Goal: Task Accomplishment & Management: Manage account settings

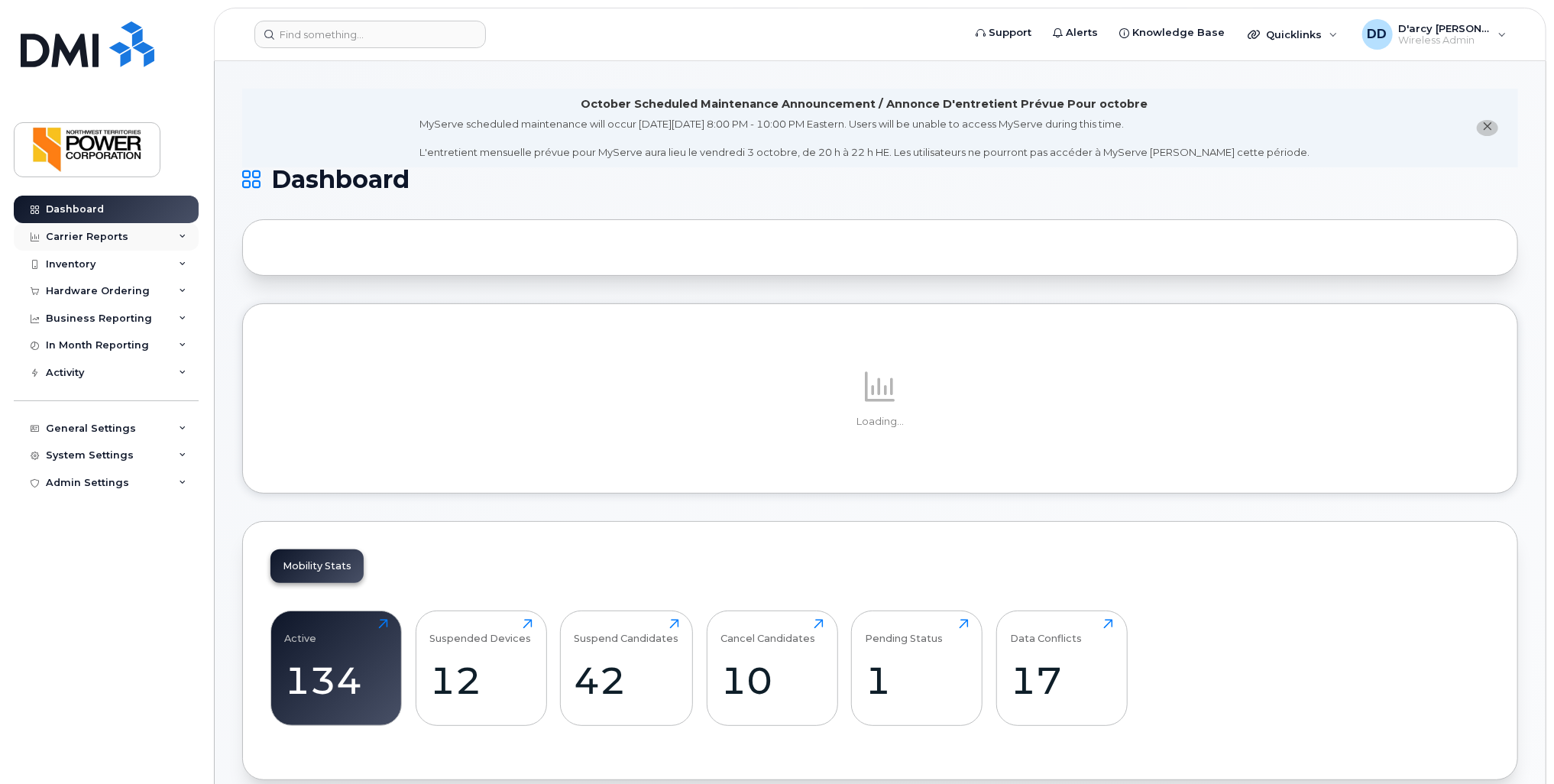
click at [104, 234] on div "Carrier Reports" at bounding box center [87, 237] width 82 height 12
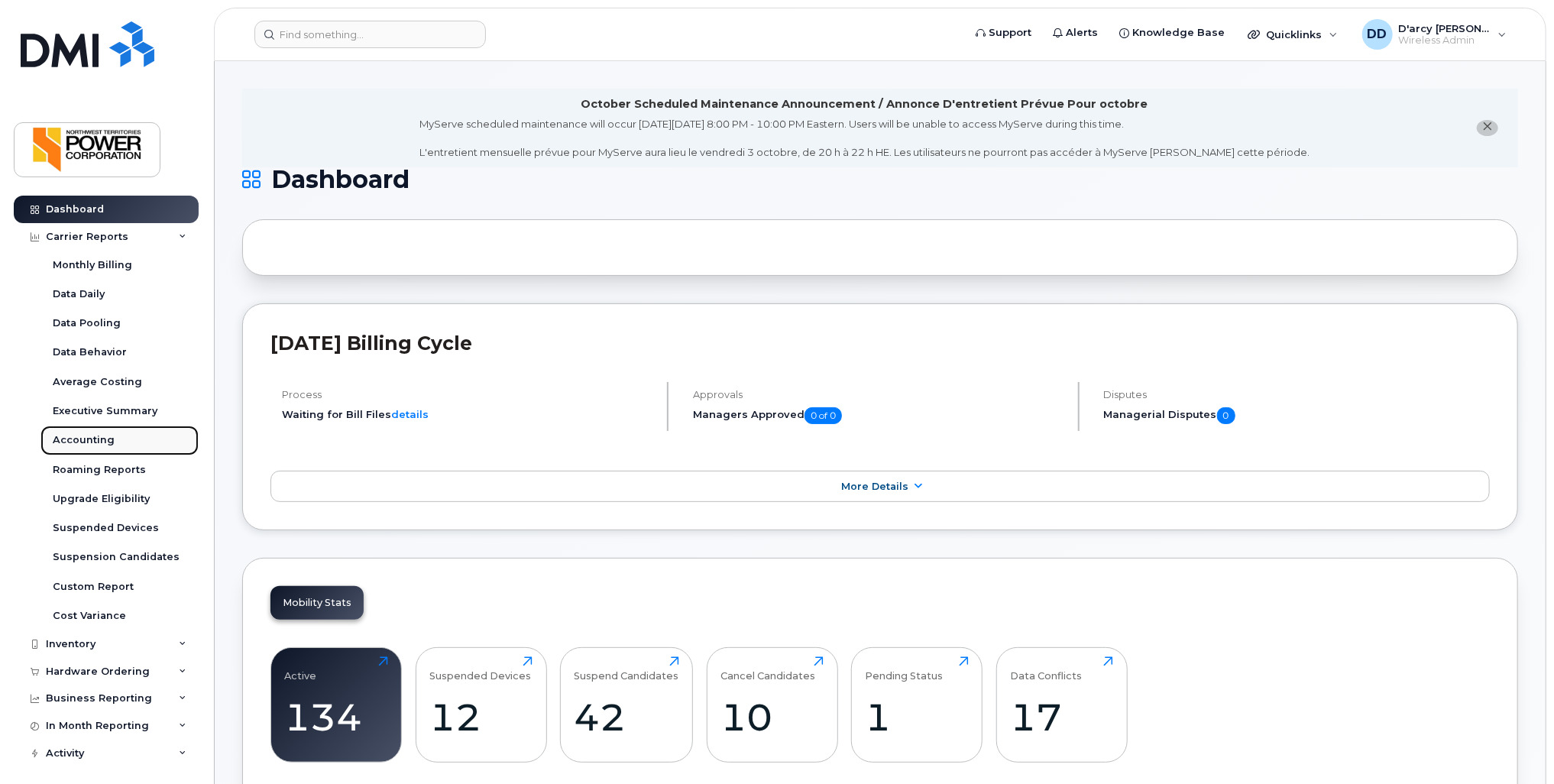
click at [76, 434] on div "Accounting" at bounding box center [83, 440] width 62 height 13
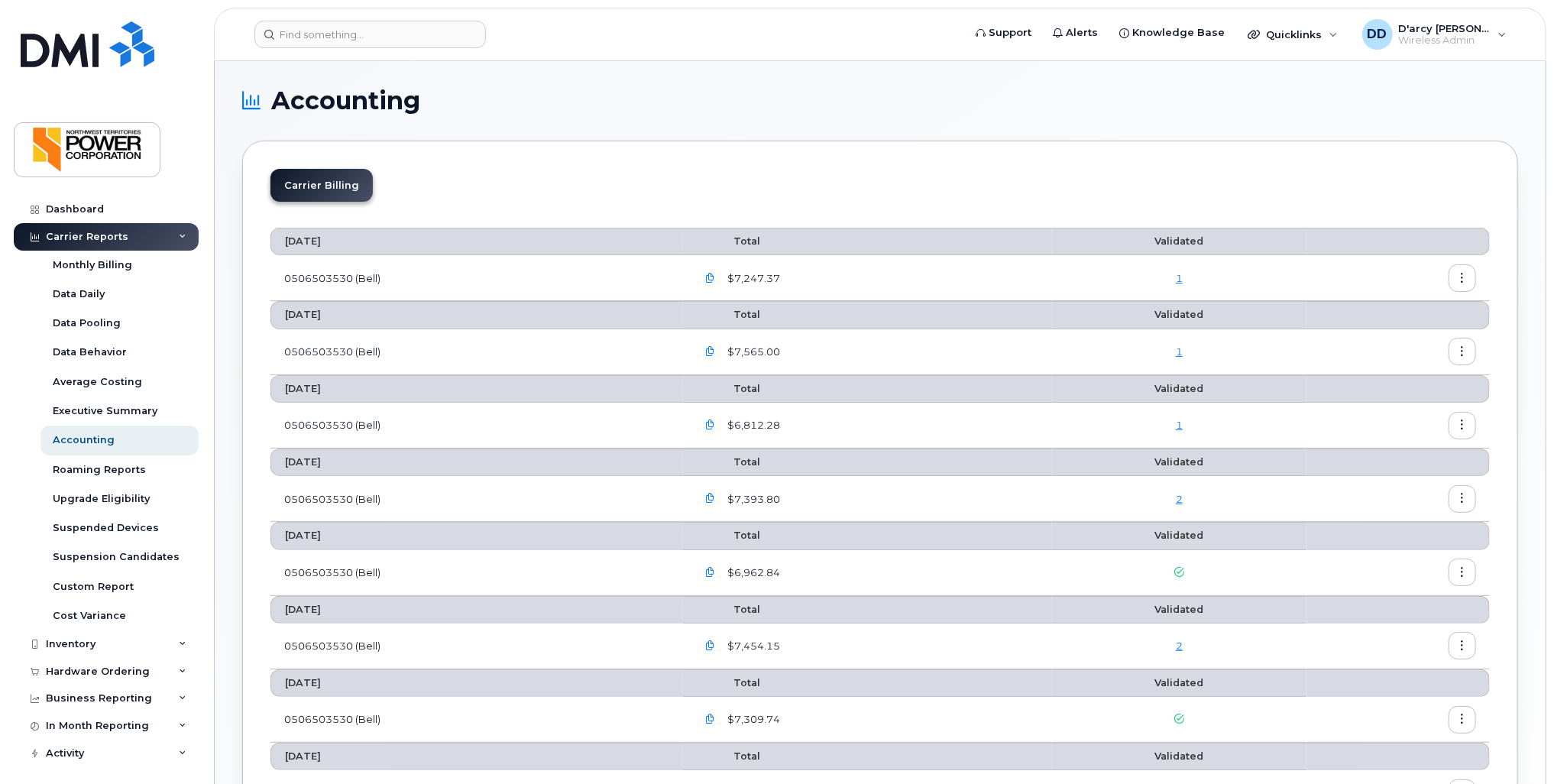
click at [715, 276] on icon "button" at bounding box center [710, 278] width 10 height 10
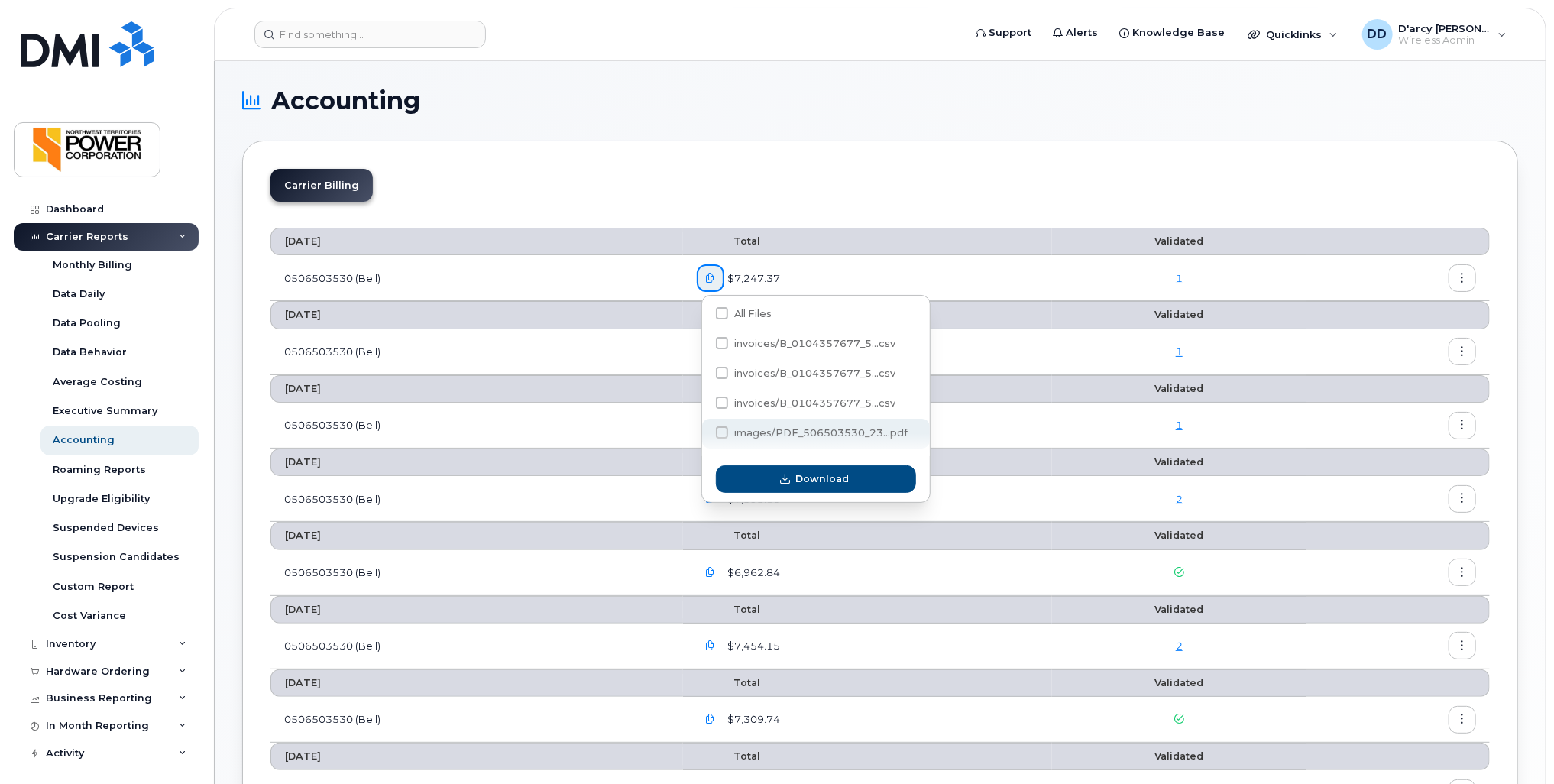
click at [722, 430] on span at bounding box center [721, 432] width 12 height 12
click at [705, 430] on input "images/PDF_506503530_23...pdf" at bounding box center [701, 434] width 8 height 8
checkbox input "true"
click at [807, 477] on span "Download" at bounding box center [822, 478] width 53 height 14
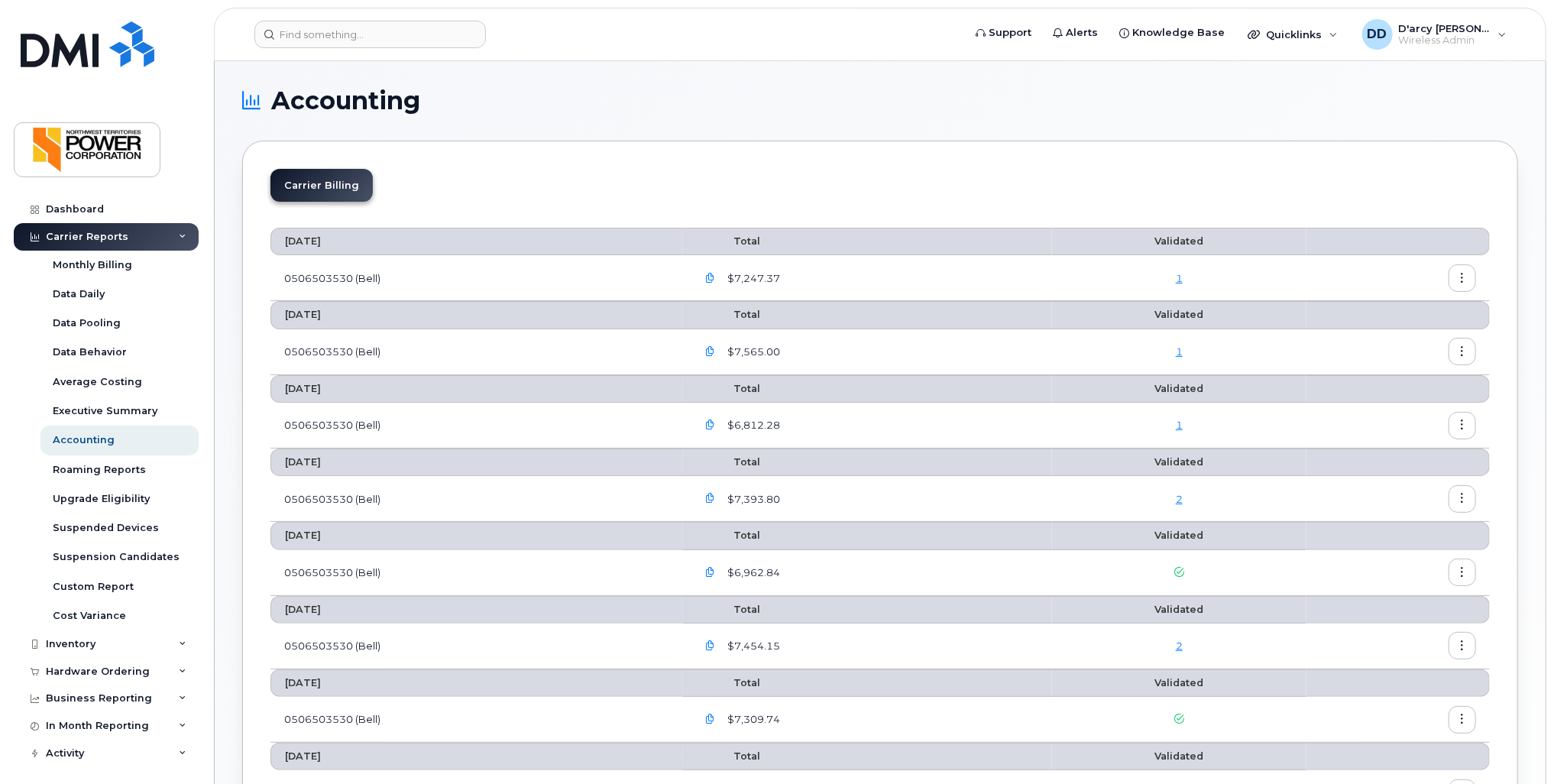
click at [1002, 206] on div "Carrier Billing" at bounding box center [880, 191] width 1220 height 45
click at [1458, 277] on icon "button" at bounding box center [1462, 278] width 10 height 10
click at [1406, 342] on span "Download" at bounding box center [1394, 339] width 59 height 13
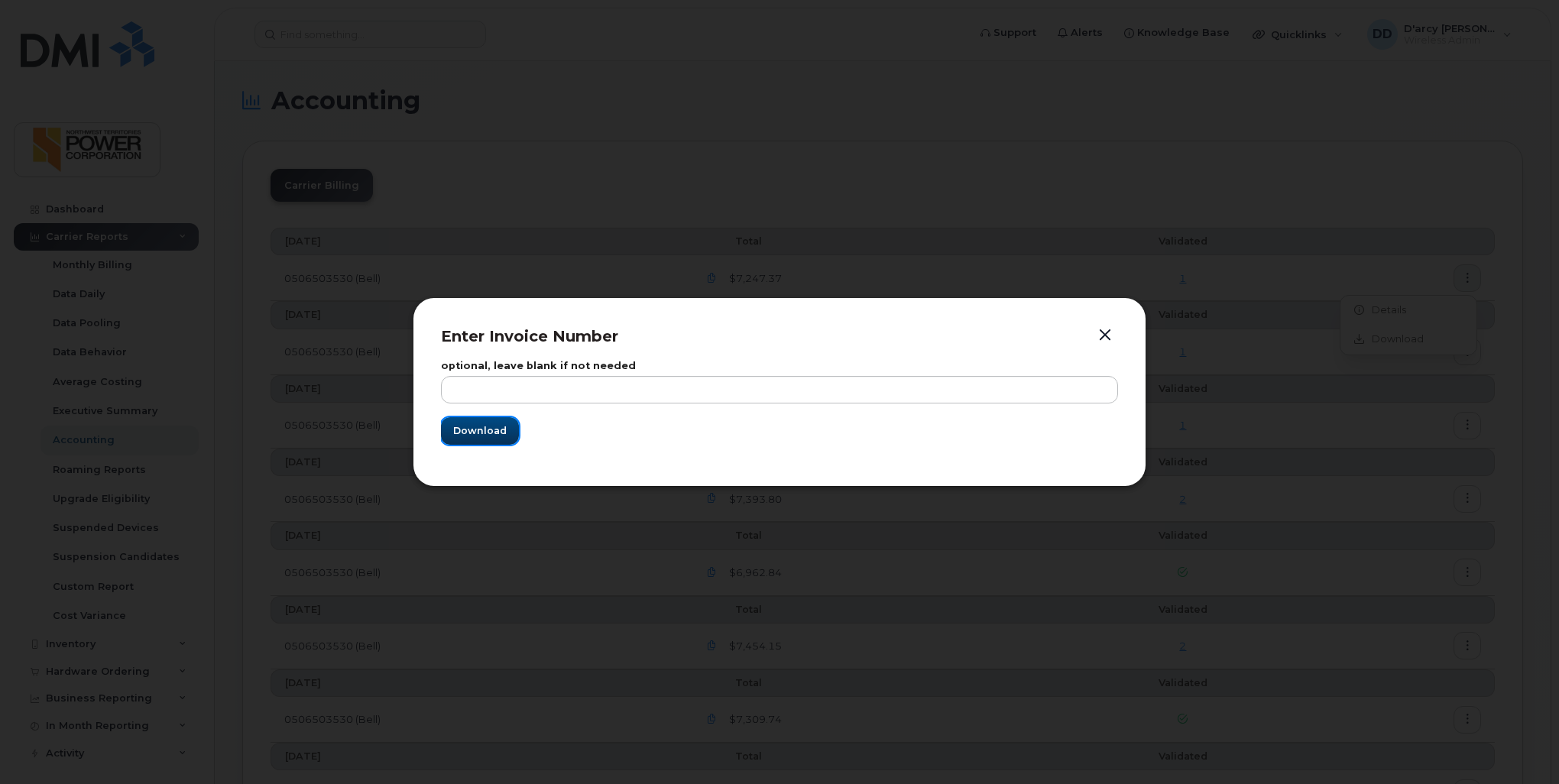
click at [474, 428] on span "Download" at bounding box center [480, 430] width 53 height 14
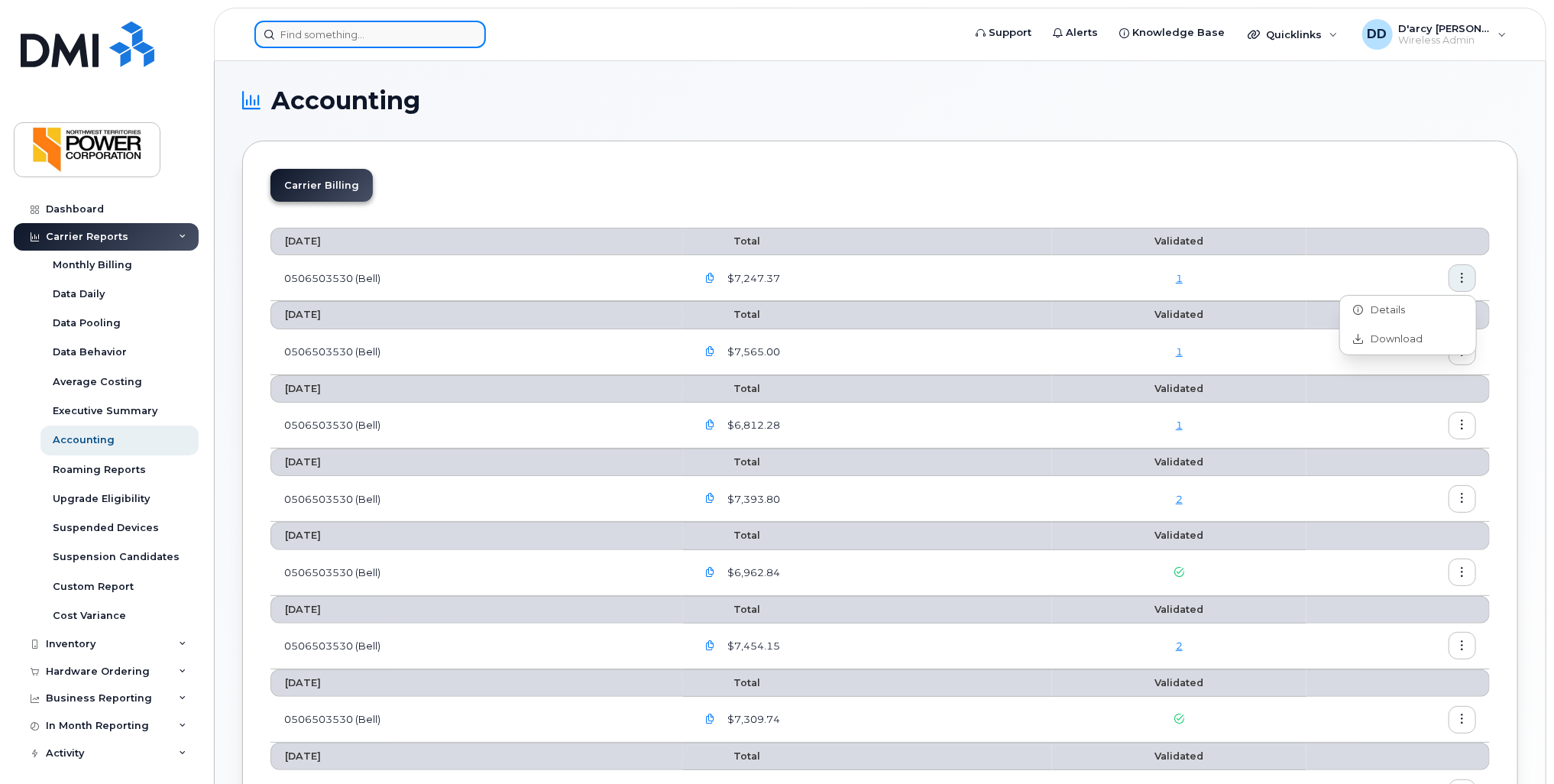
click at [376, 44] on input at bounding box center [370, 34] width 231 height 28
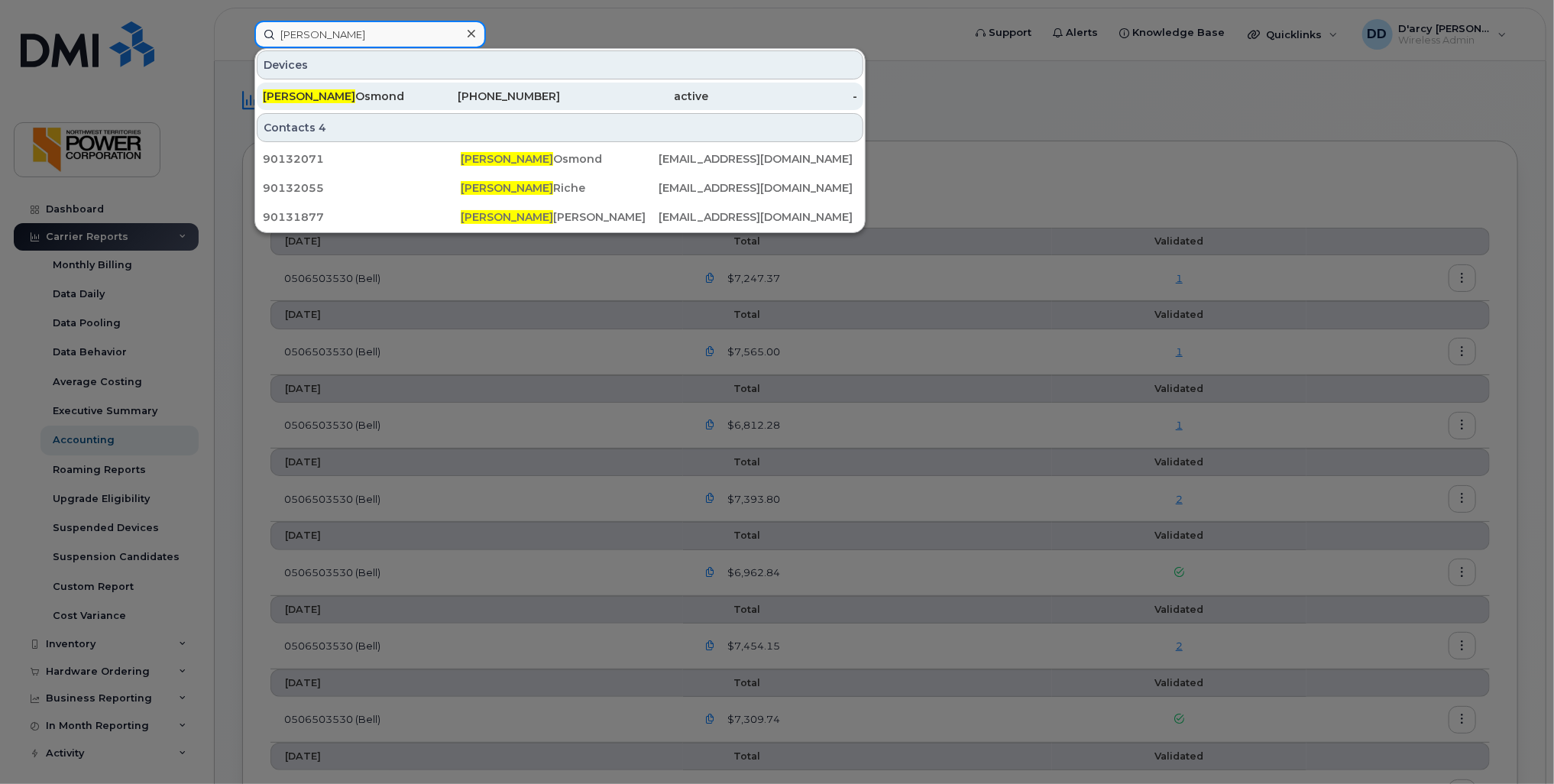
type input "[PERSON_NAME]"
click at [367, 94] on div "Patrick Osmond" at bounding box center [337, 96] width 149 height 15
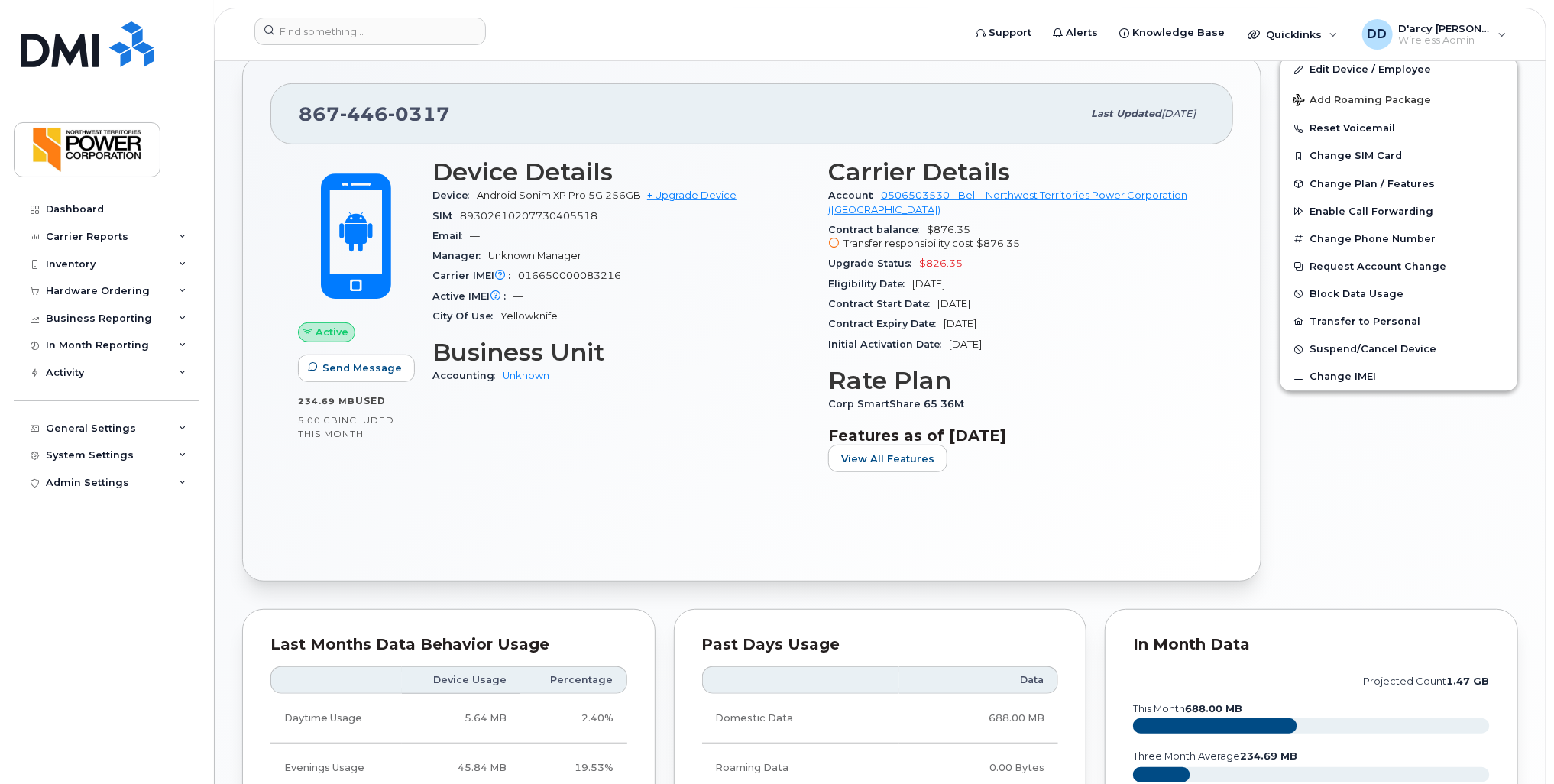
scroll to position [382, 0]
click at [1351, 67] on link "Edit Device / Employee" at bounding box center [1399, 69] width 237 height 28
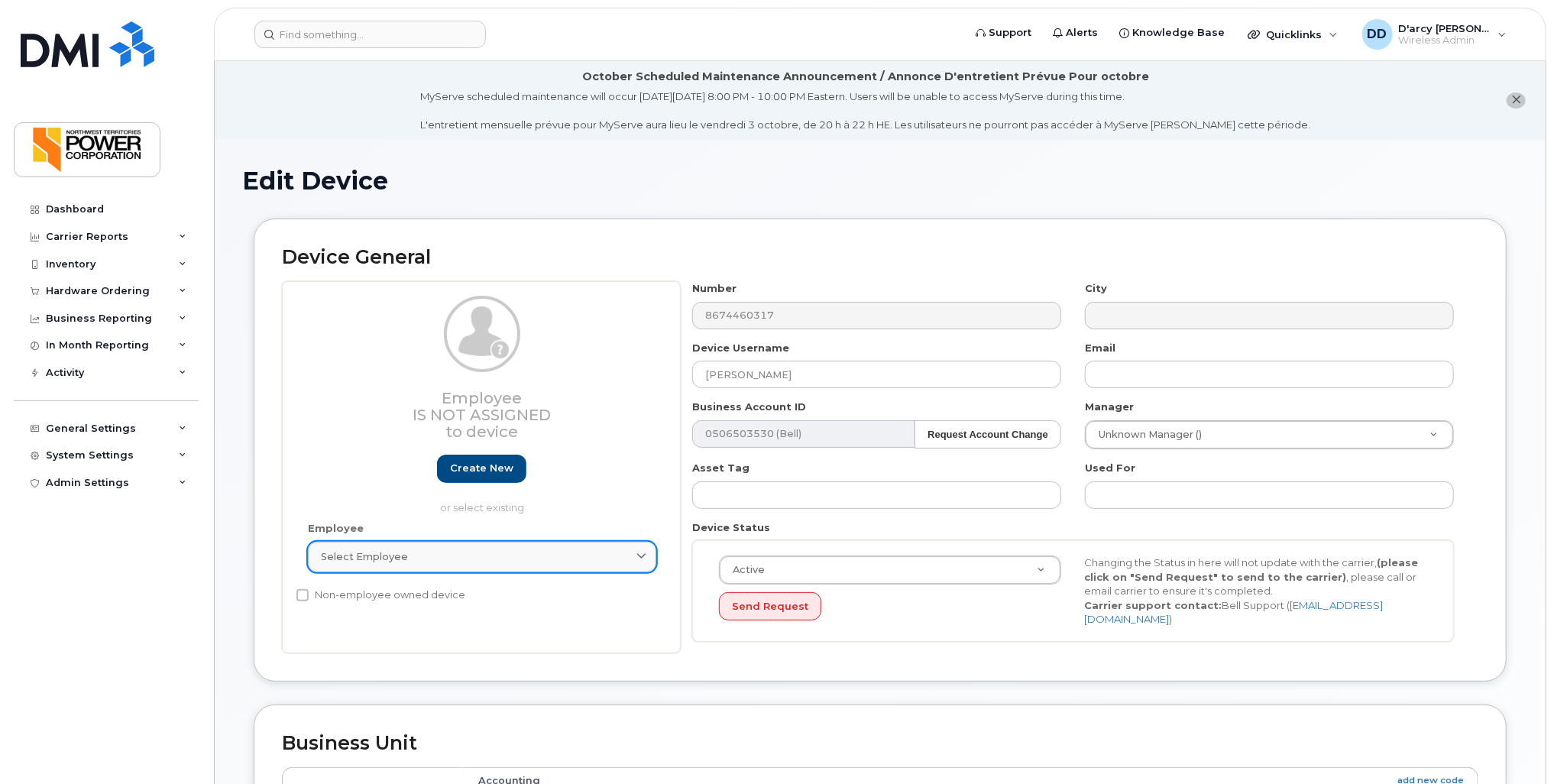
click at [383, 556] on span "Select employee" at bounding box center [364, 556] width 87 height 14
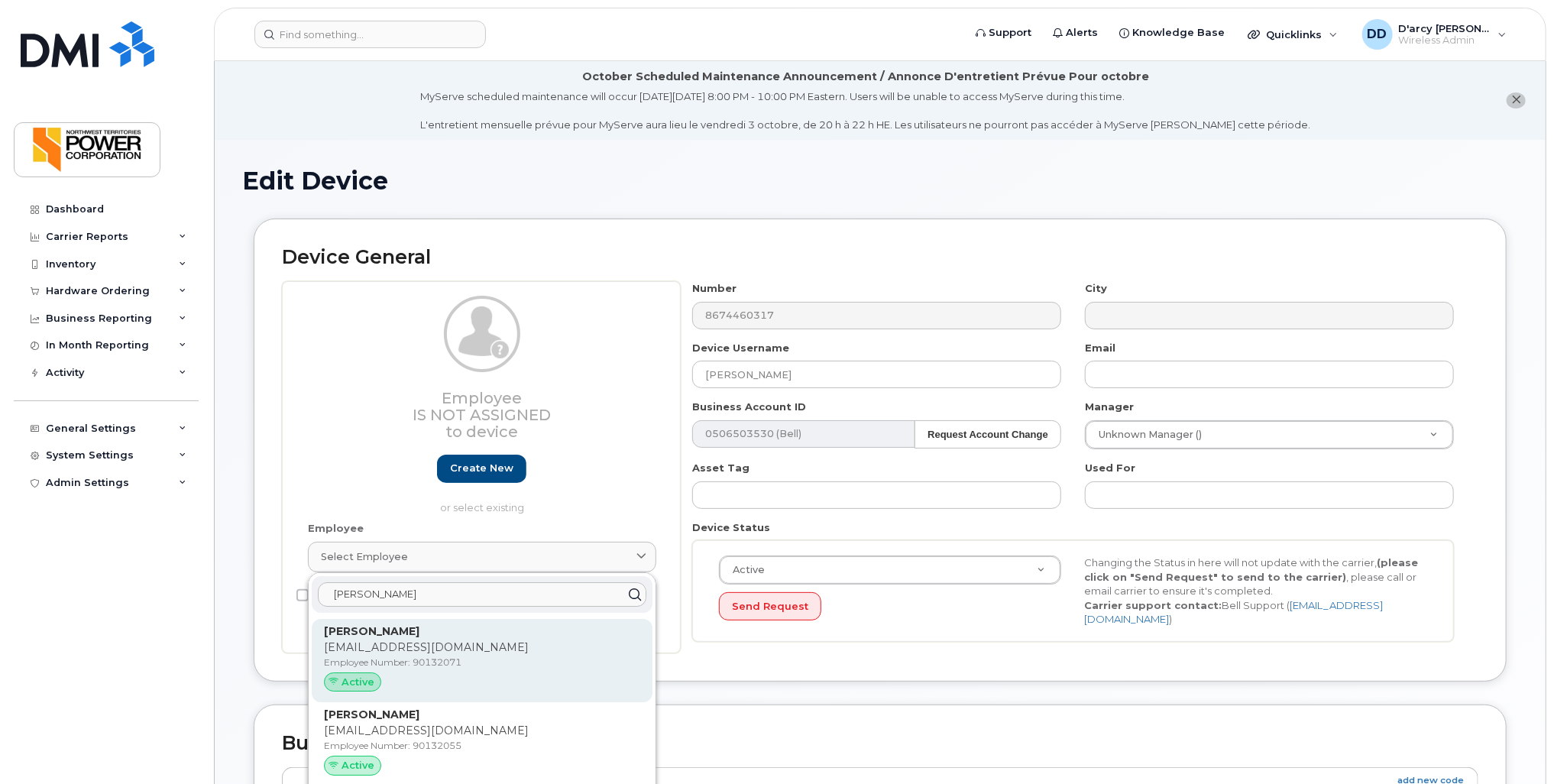
type input "Patrick"
click at [403, 661] on p "Employee Number: 90132071" at bounding box center [481, 662] width 316 height 13
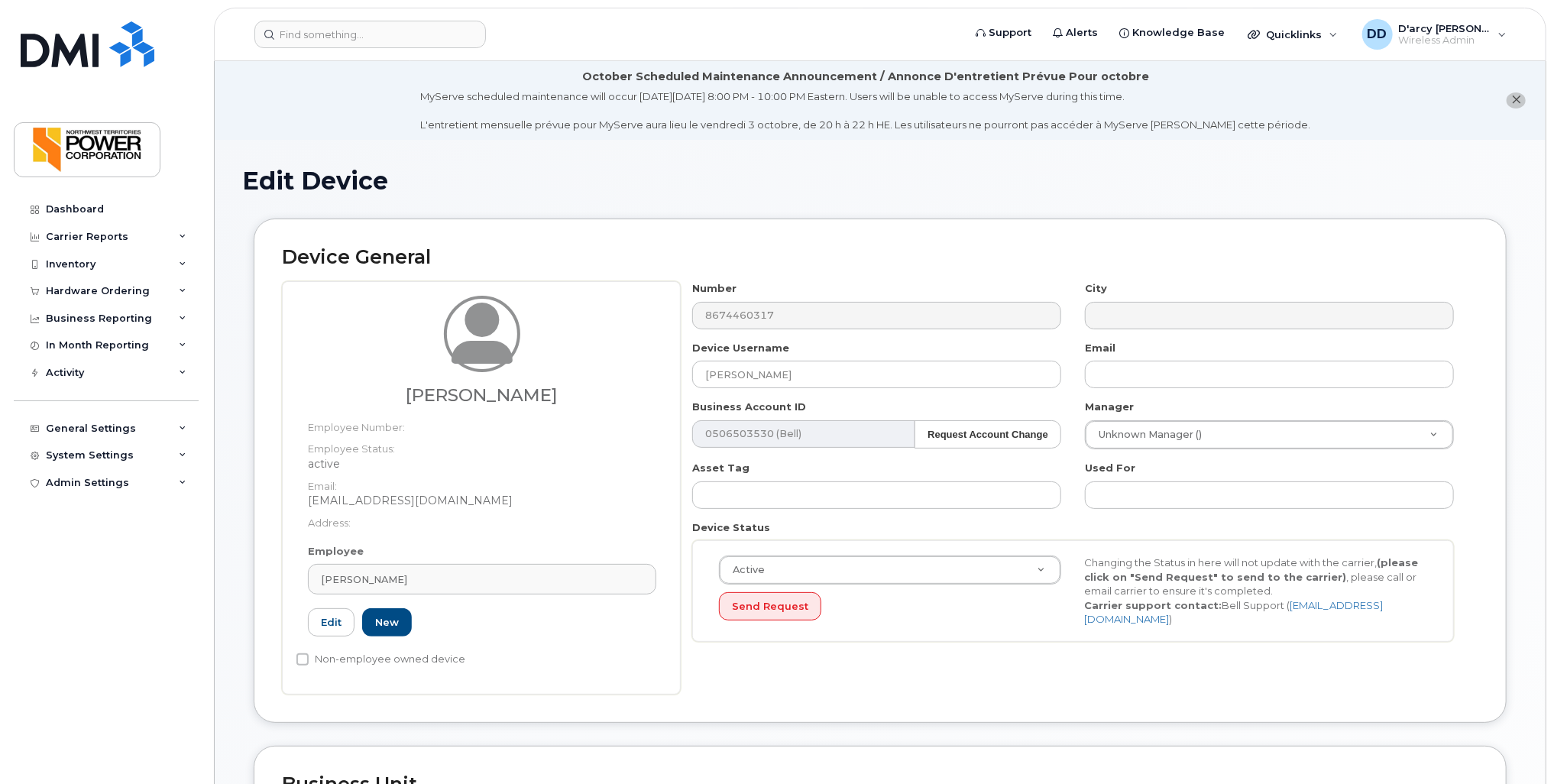
type input "90132071"
type input "posmond@ntpc.com"
type input "7031203"
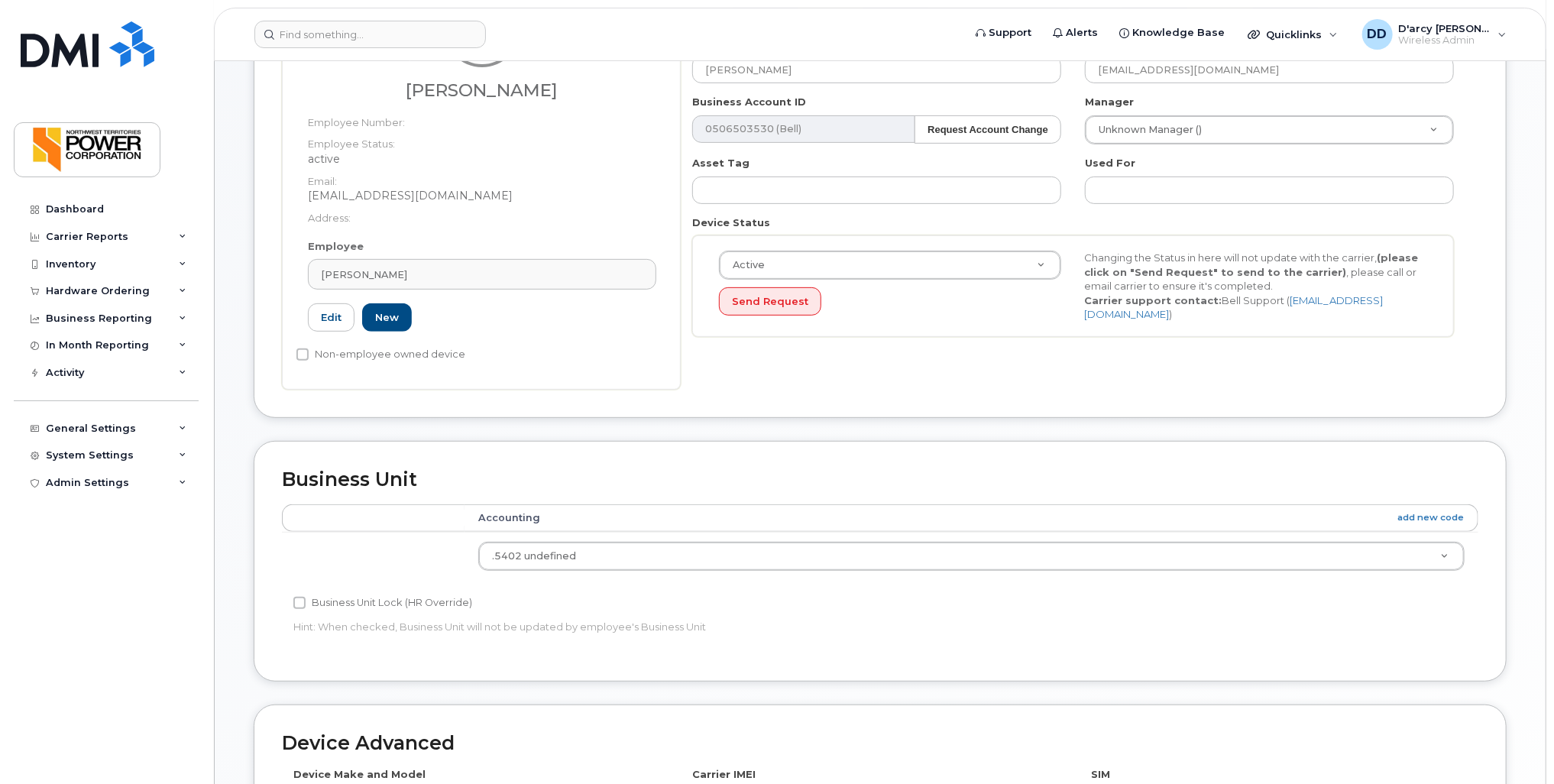
scroll to position [382, 0]
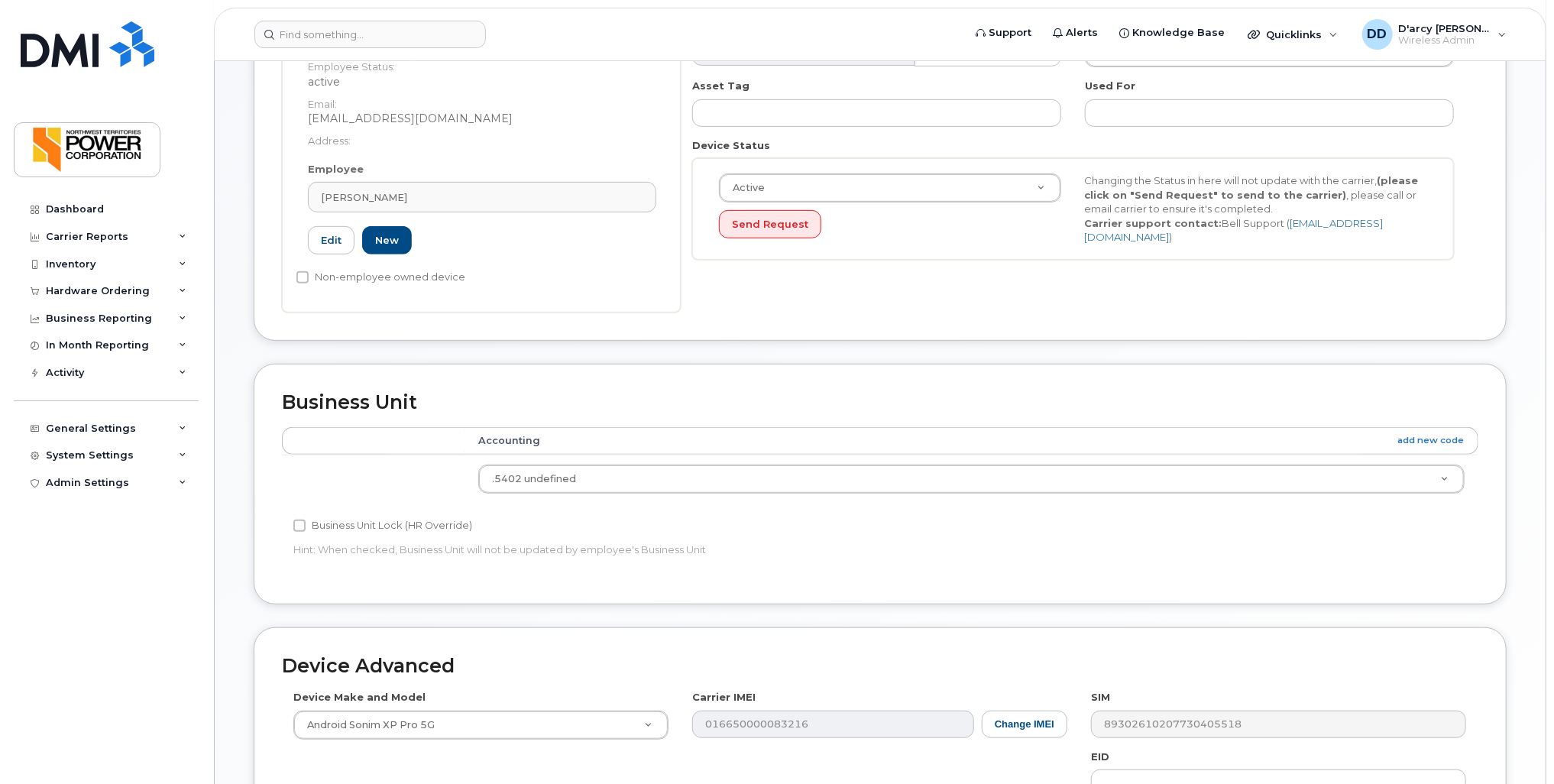
click at [600, 531] on div "Business Unit Lock (HR Override)" at bounding box center [680, 525] width 774 height 18
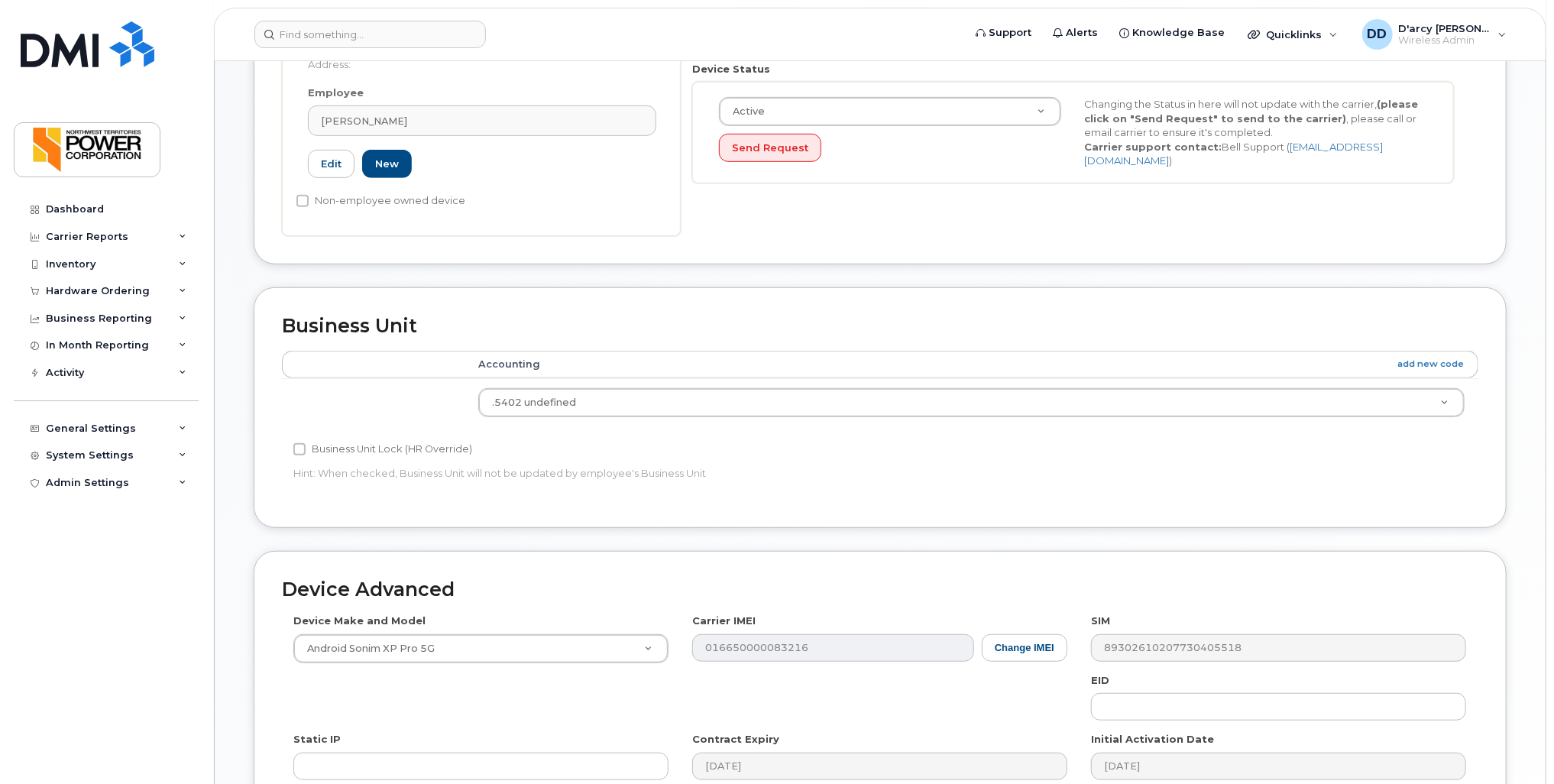
scroll to position [678, 0]
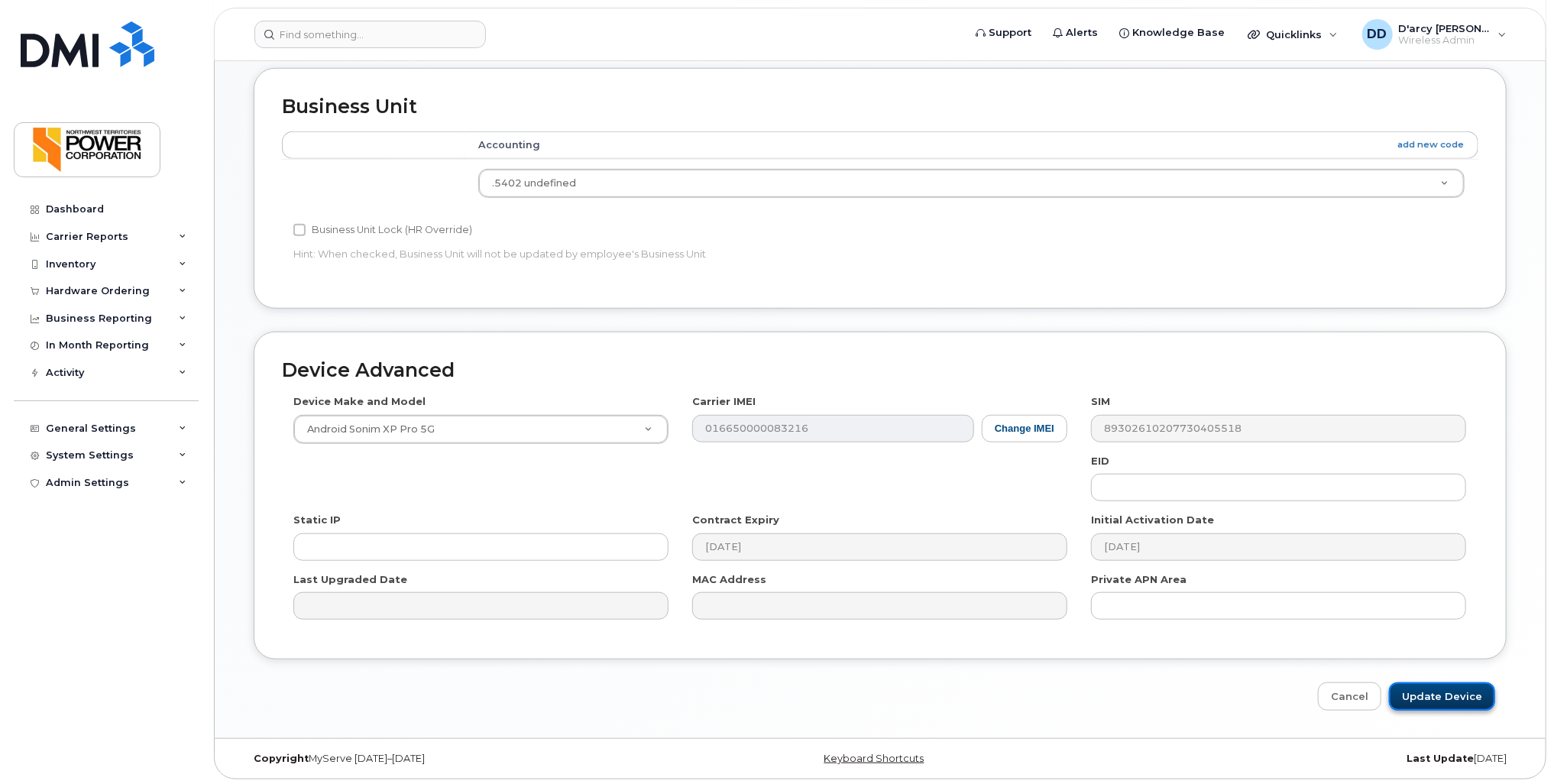
click at [1452, 689] on input "Update Device" at bounding box center [1441, 696] width 106 height 29
type input "Saving..."
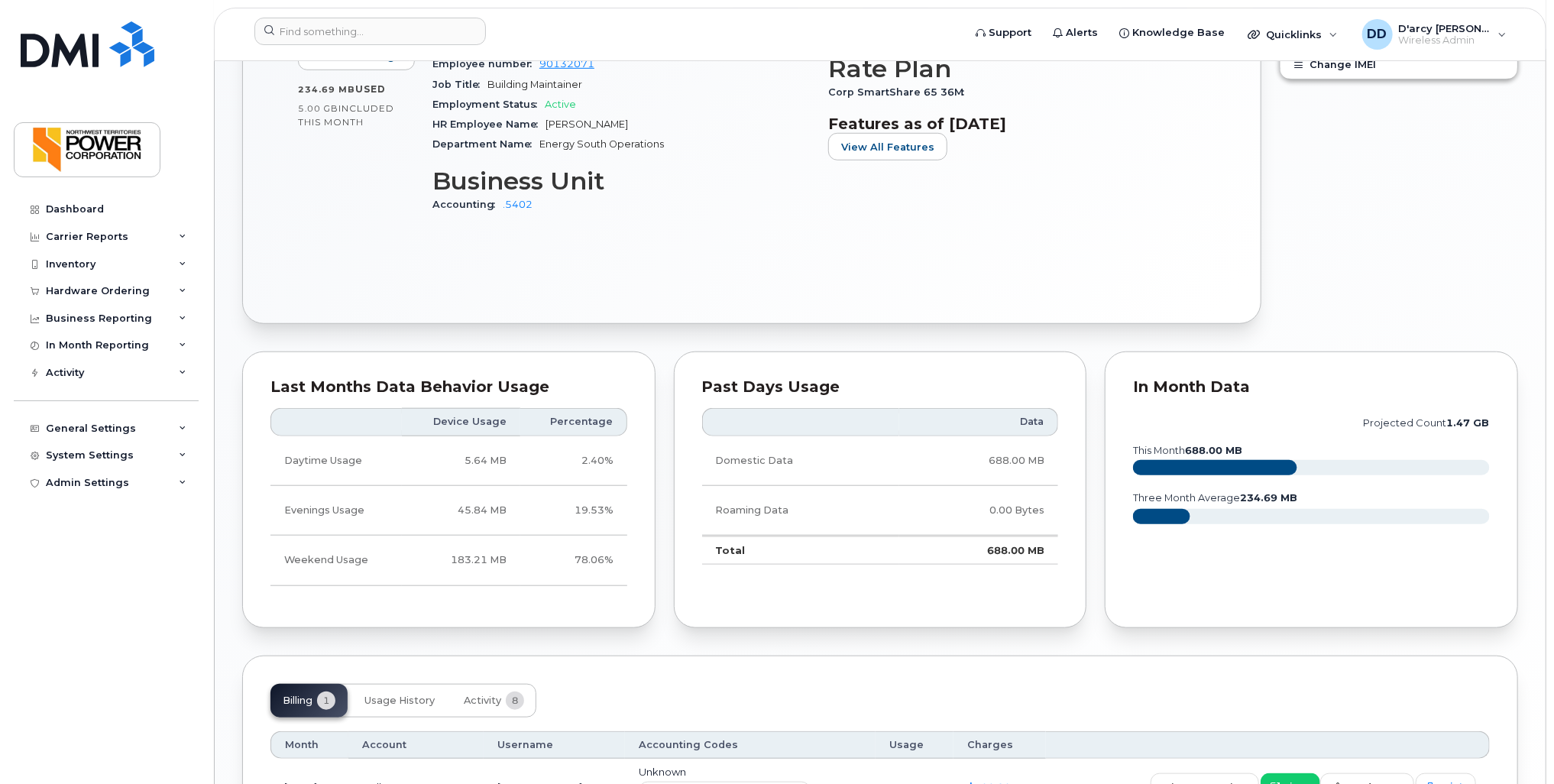
scroll to position [612, 0]
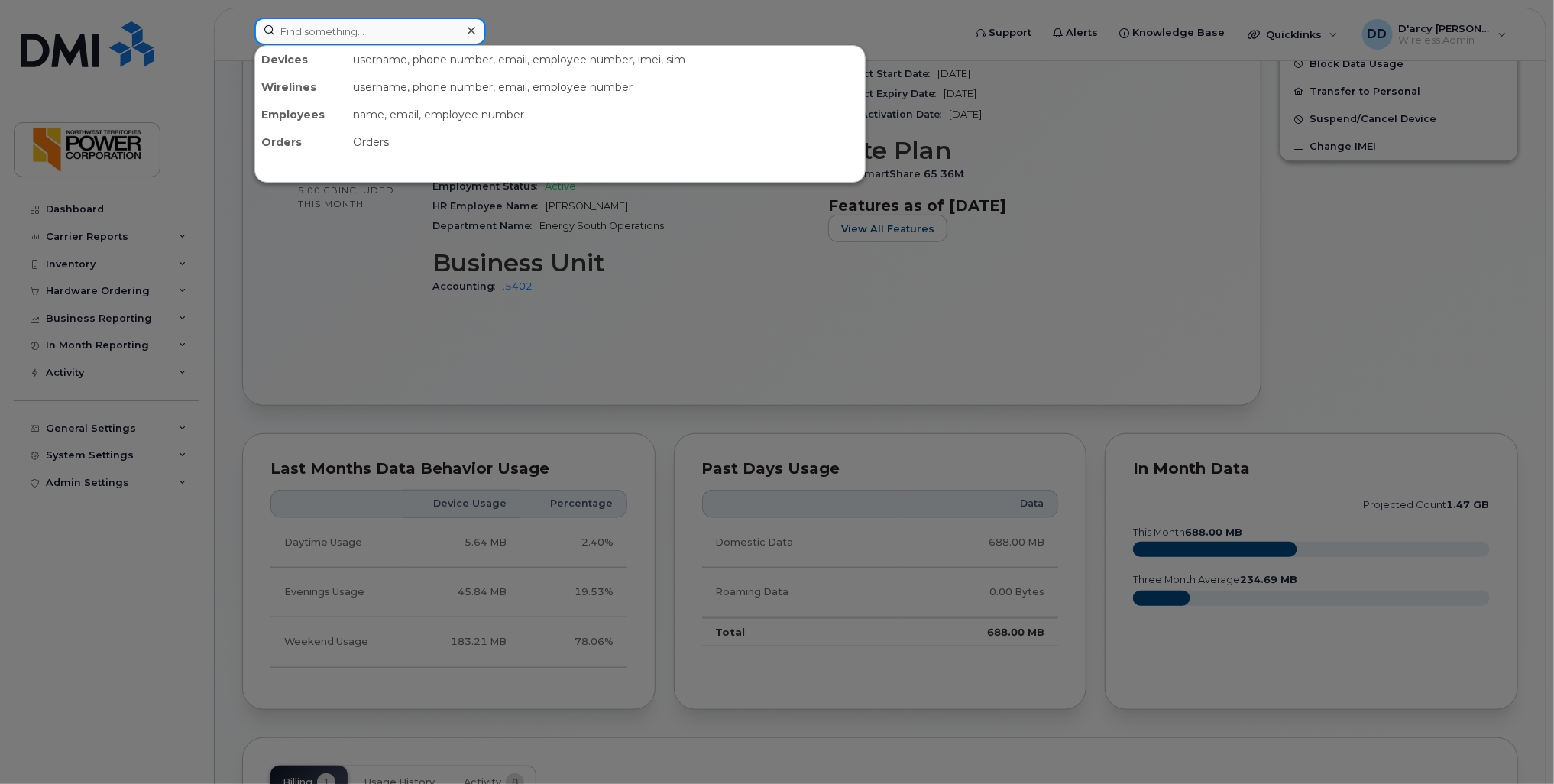
click at [376, 25] on input at bounding box center [370, 31] width 231 height 28
click at [582, 319] on div at bounding box center [777, 392] width 1554 height 784
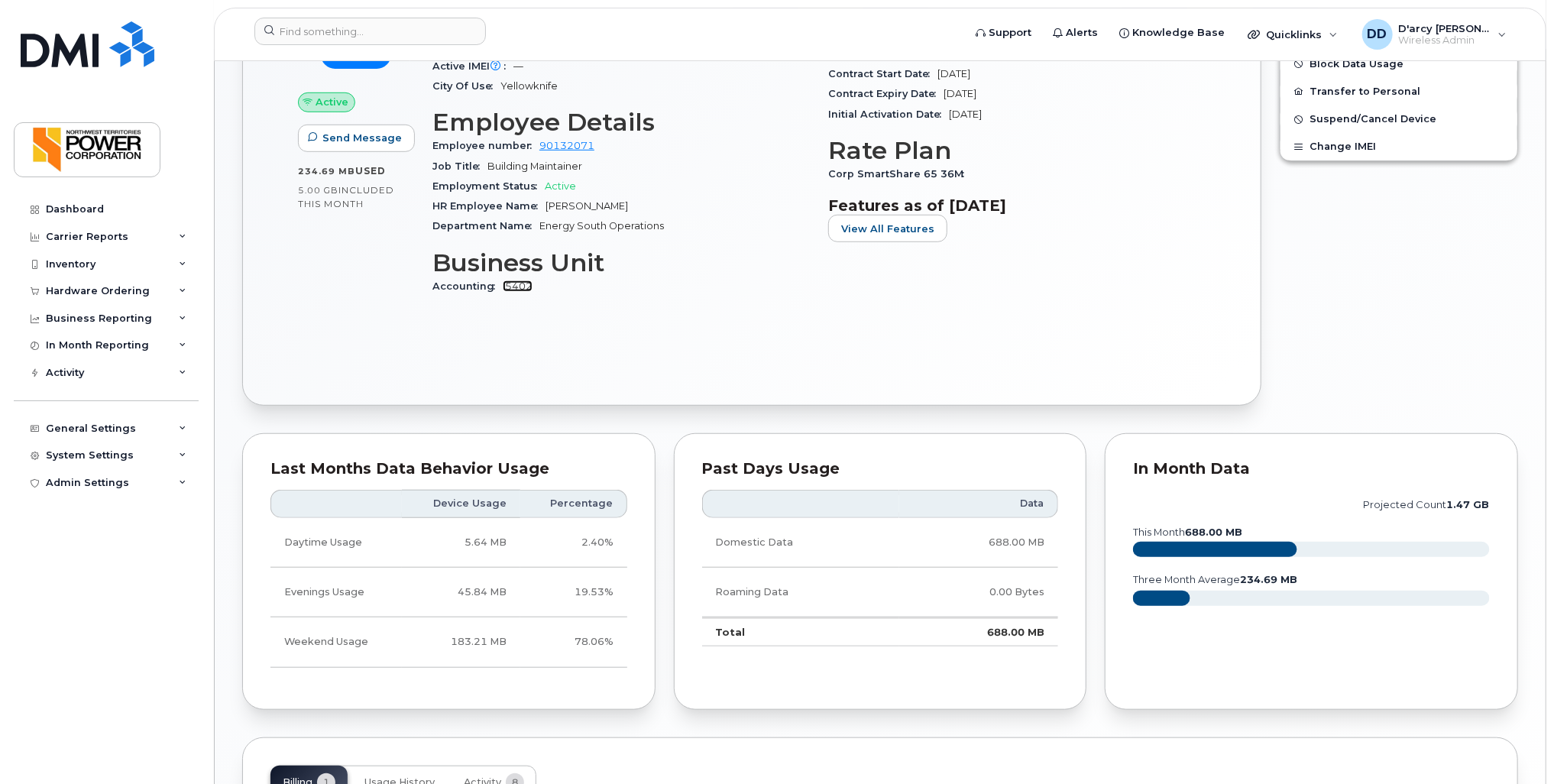
click at [519, 285] on link ".5402" at bounding box center [517, 286] width 30 height 11
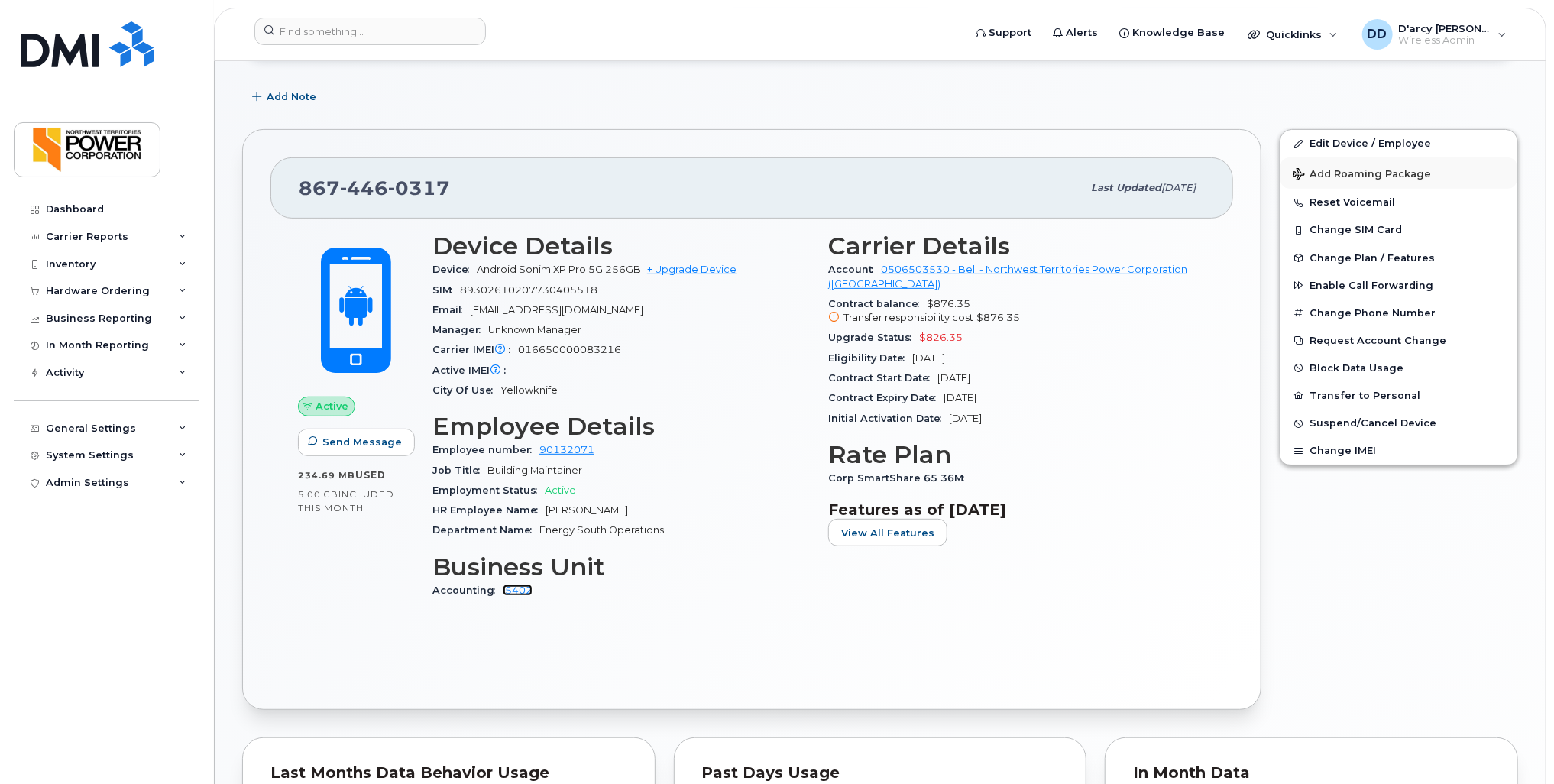
scroll to position [307, 0]
click at [1353, 142] on link "Edit Device / Employee" at bounding box center [1399, 145] width 237 height 28
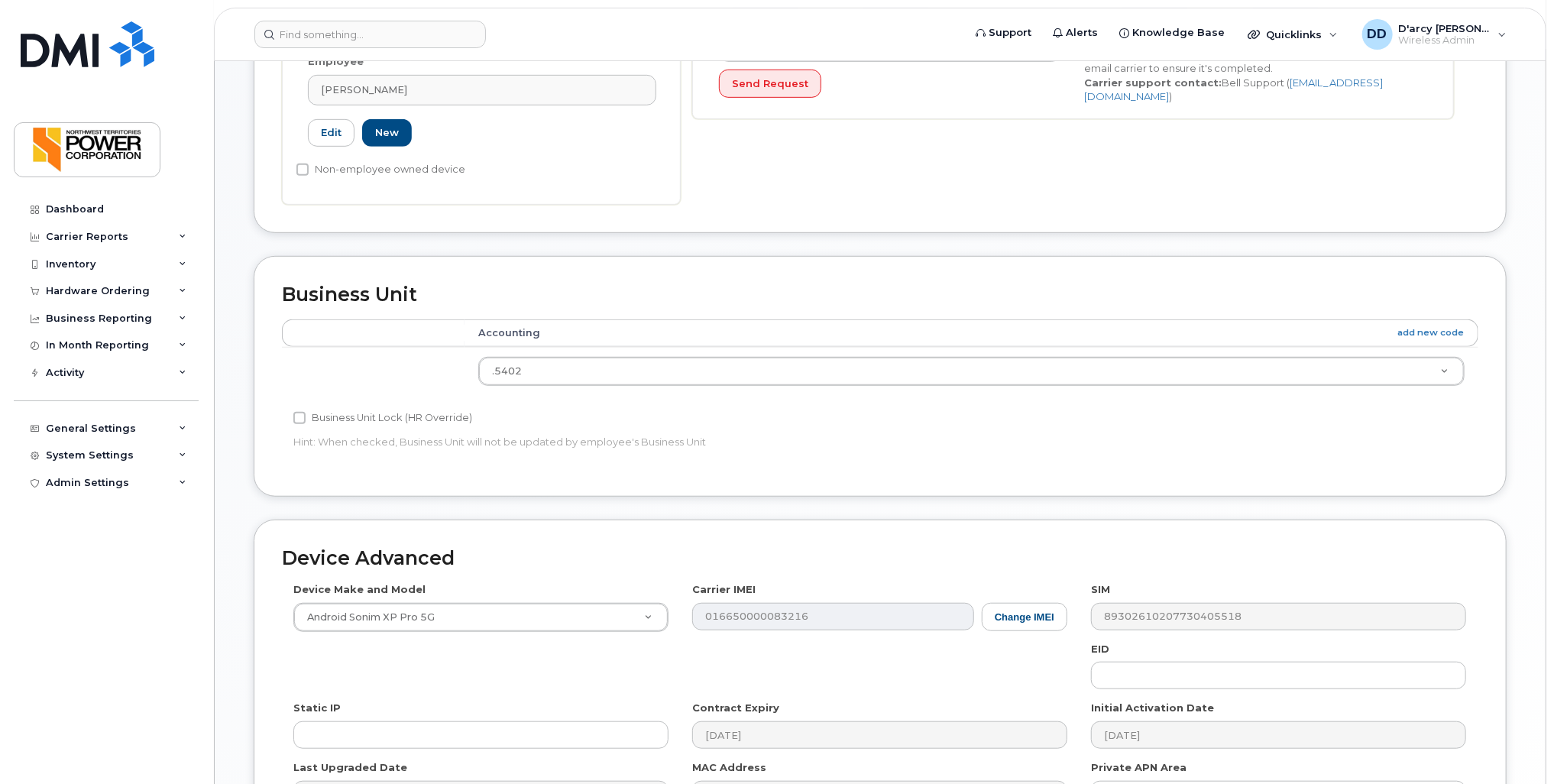
scroll to position [535, 0]
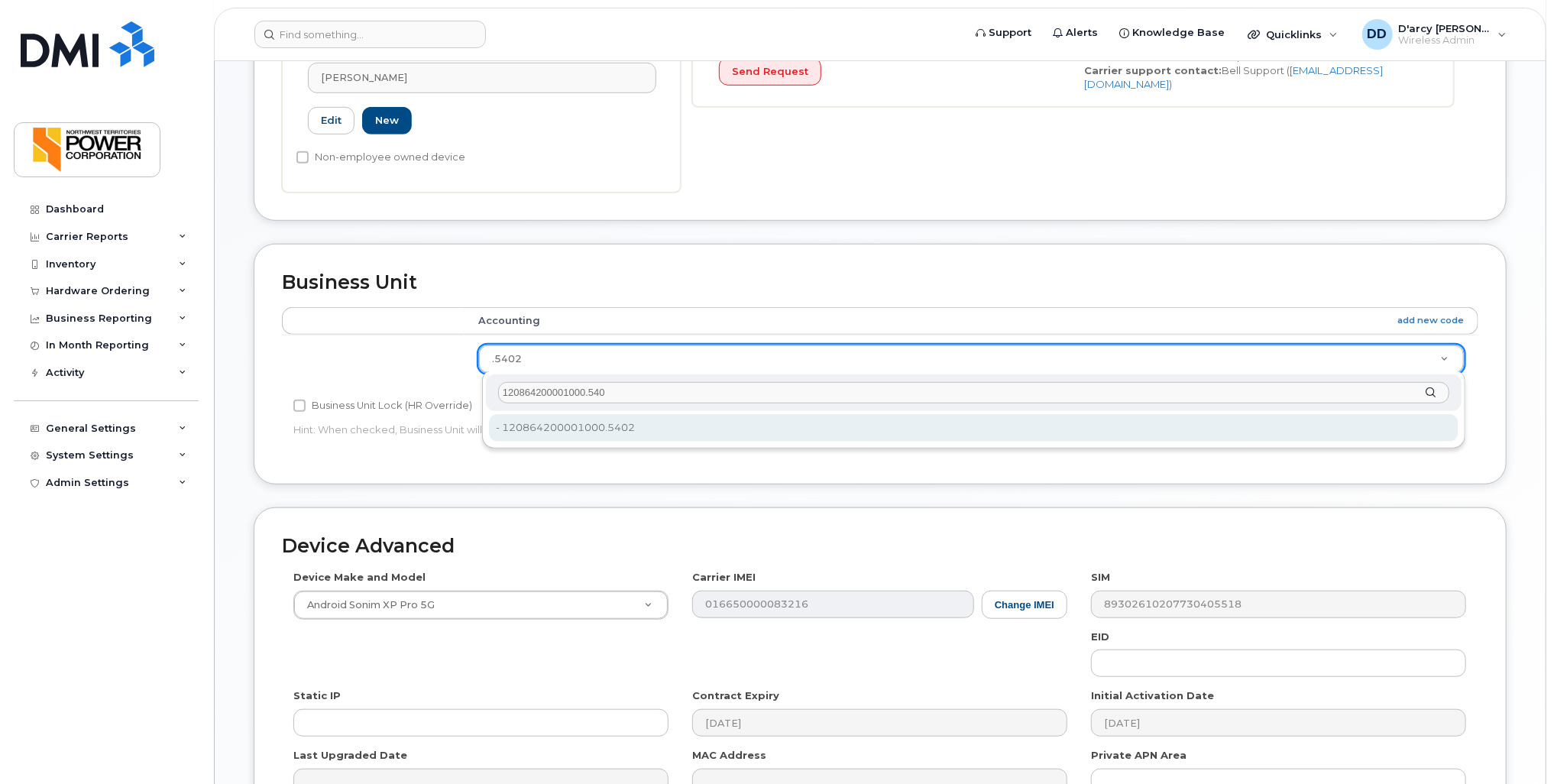
type input "120864200001000.5402"
type input "5709071"
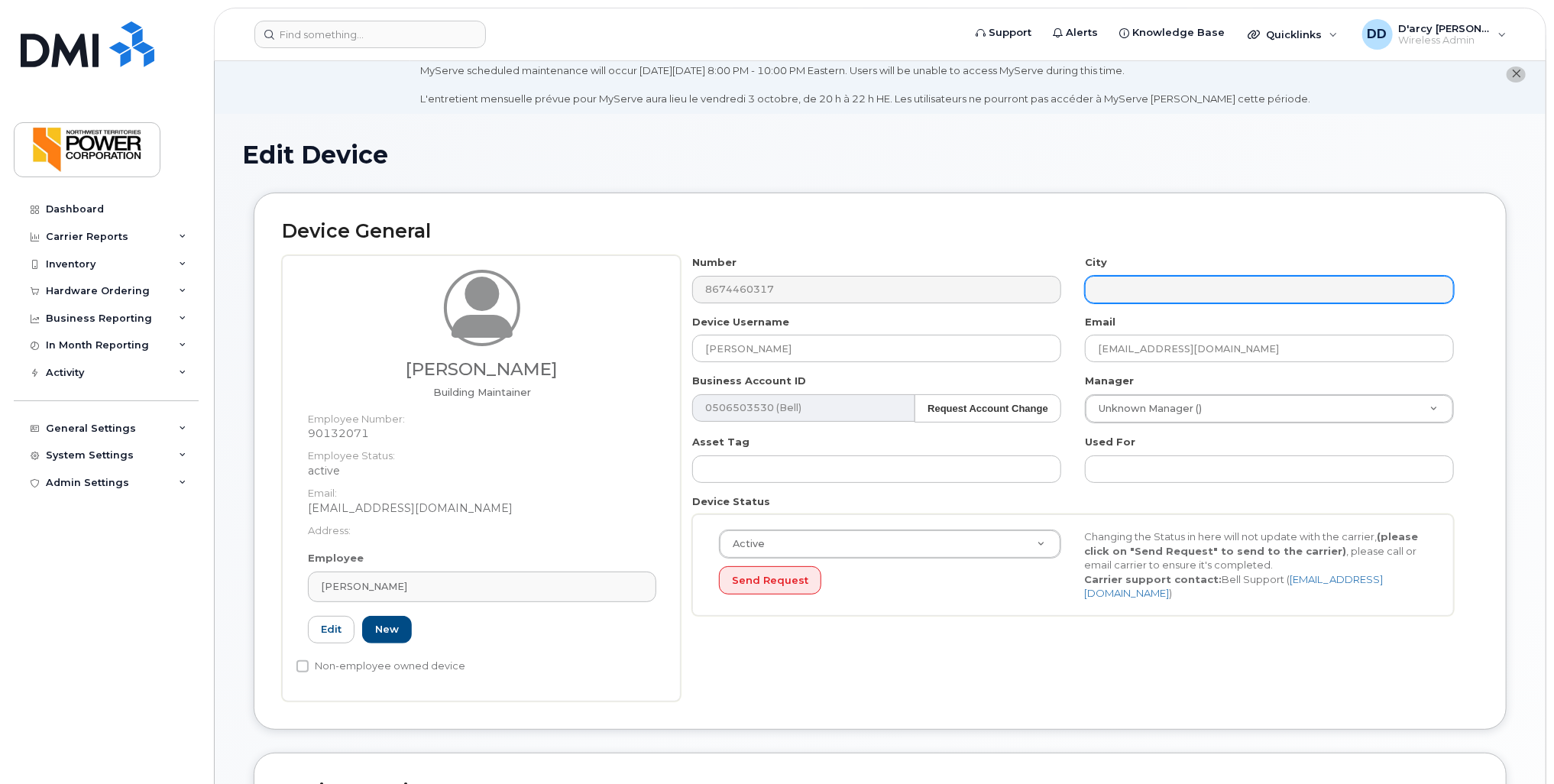
scroll to position [0, 0]
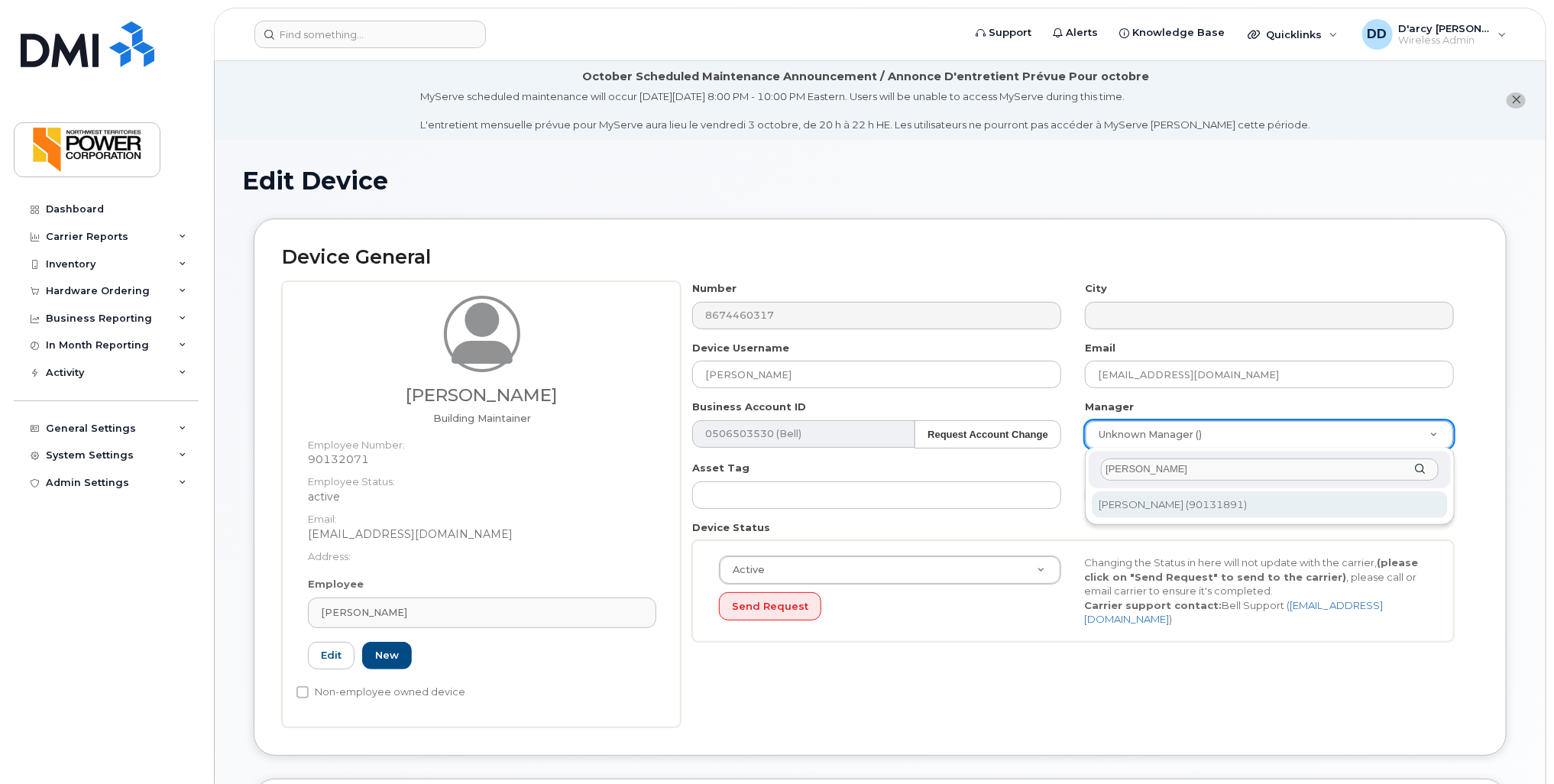
type input "Anthony"
type input "1852656"
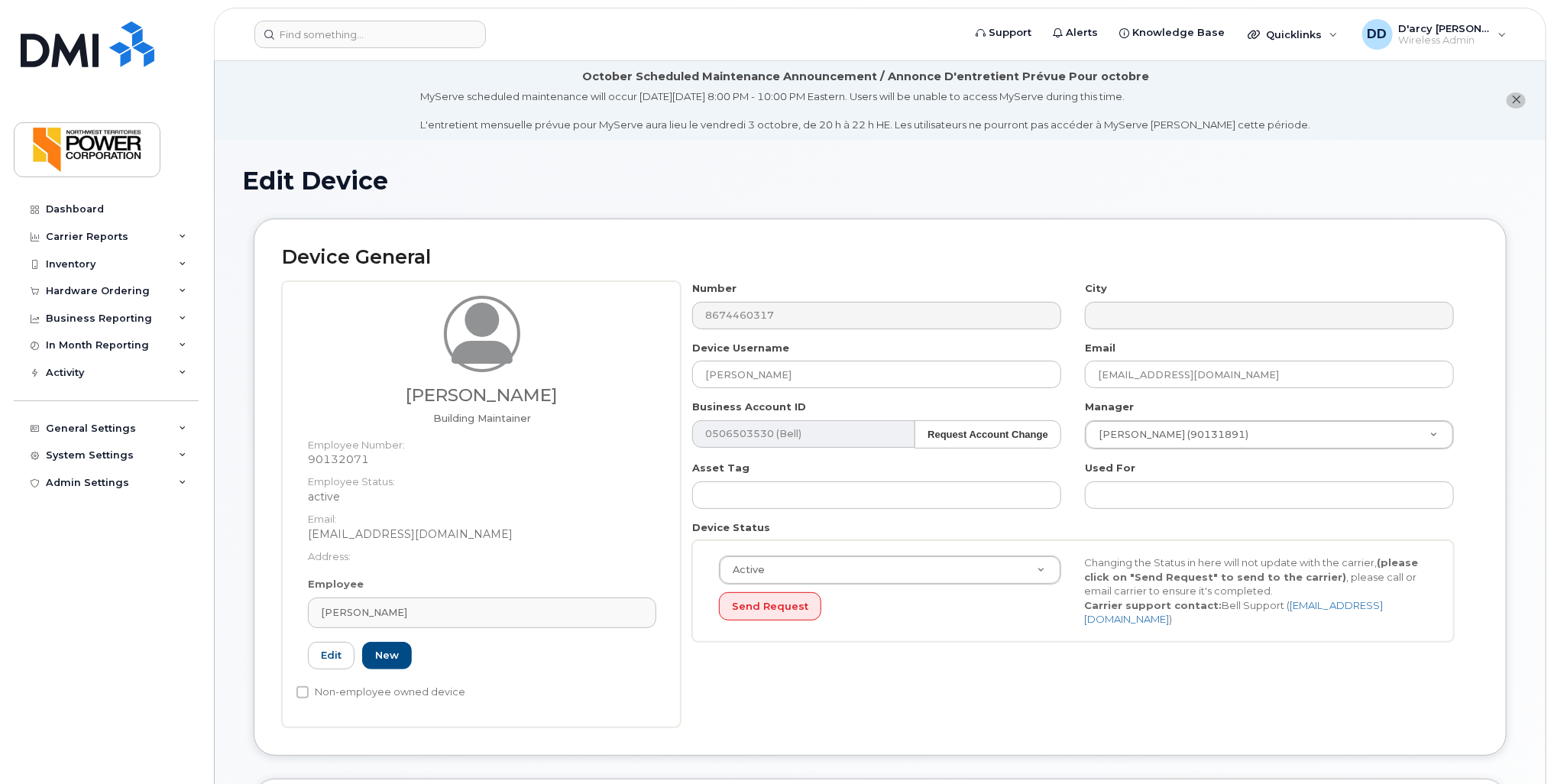
click at [1089, 526] on div "Device Status Active Active Suspended Cancelled Send Request Changing the Statu…" at bounding box center [1074, 581] width 785 height 121
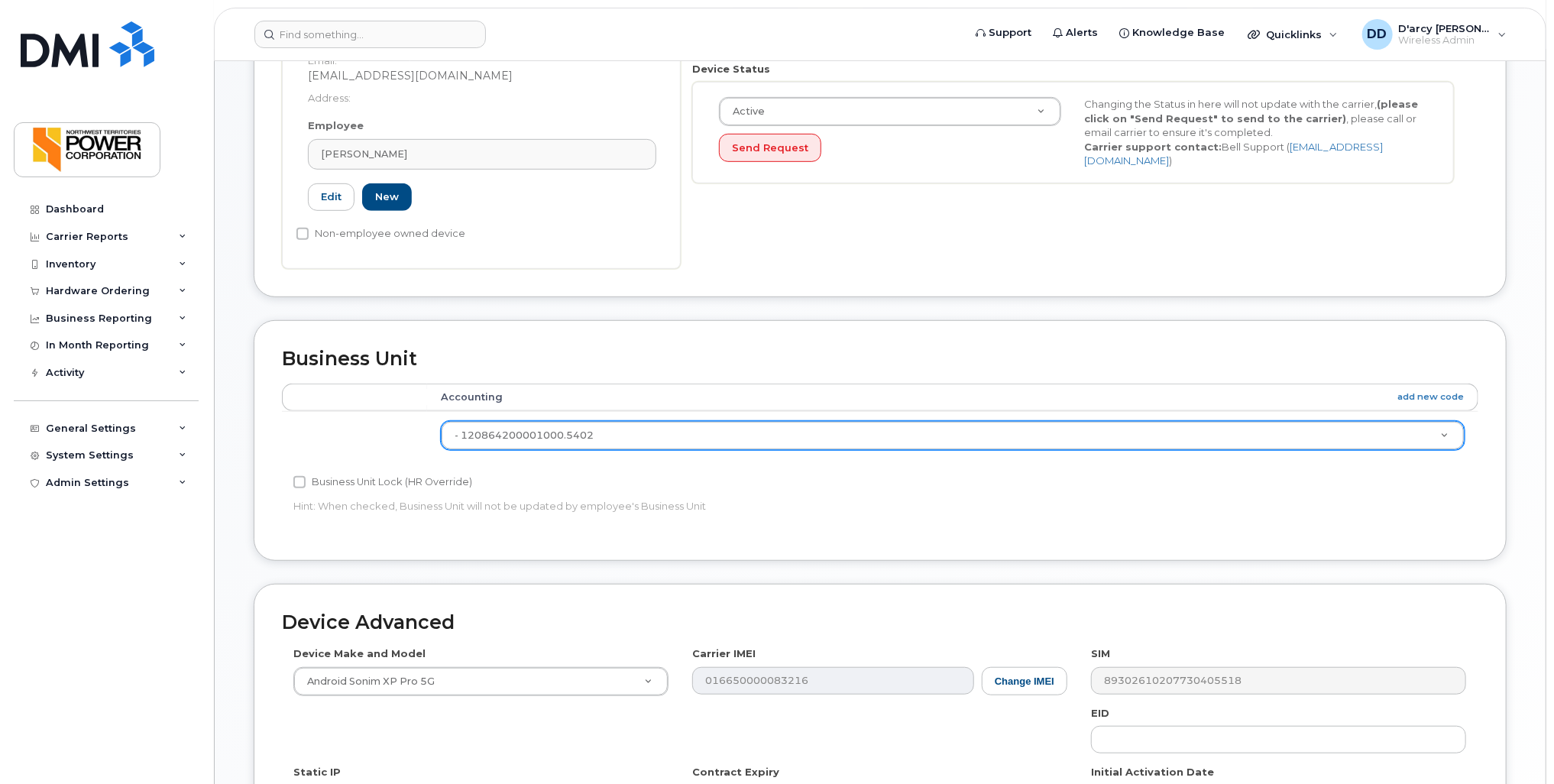
scroll to position [710, 0]
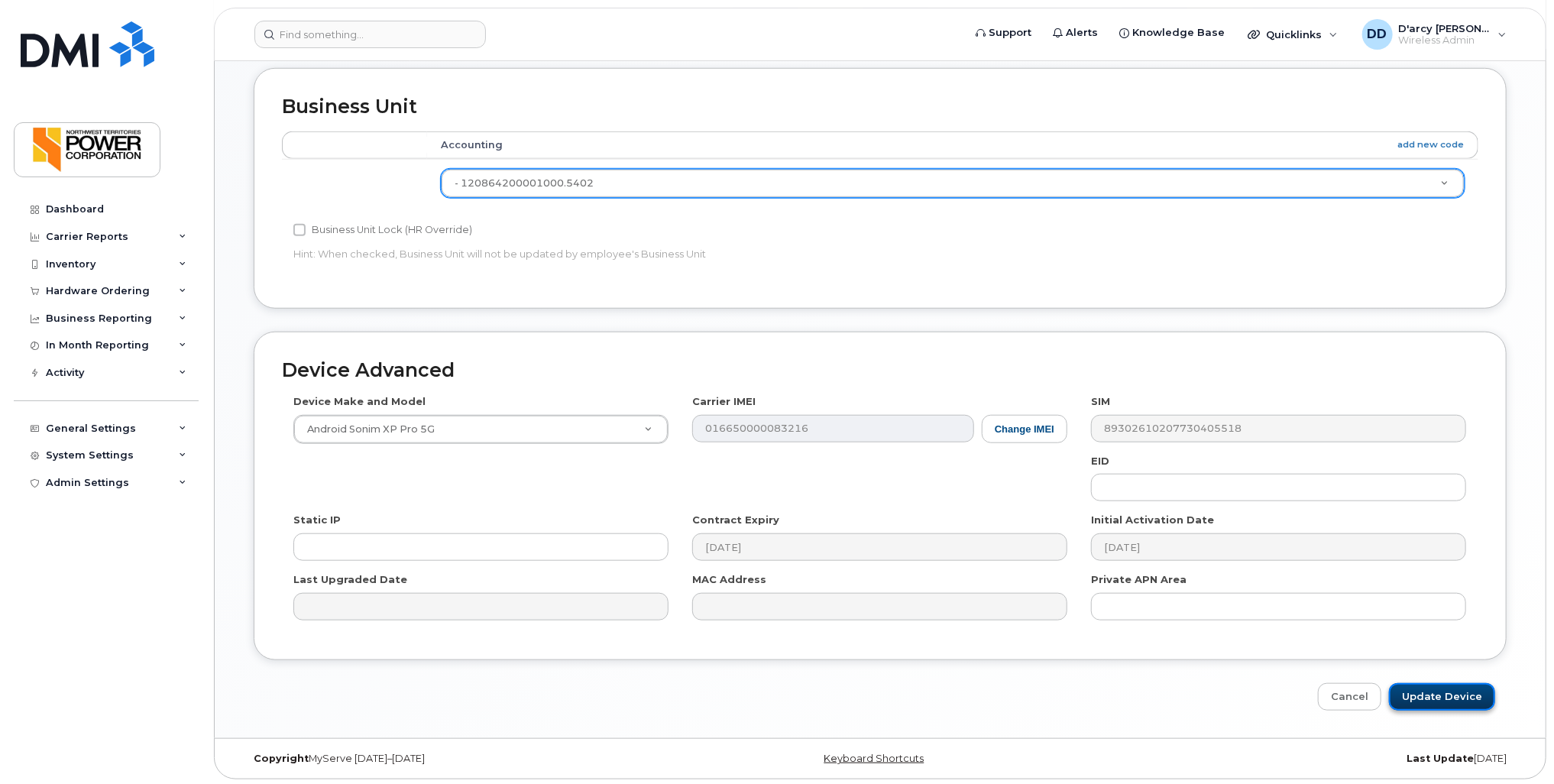
click at [1442, 692] on input "Update Device" at bounding box center [1441, 697] width 106 height 29
type input "Saving..."
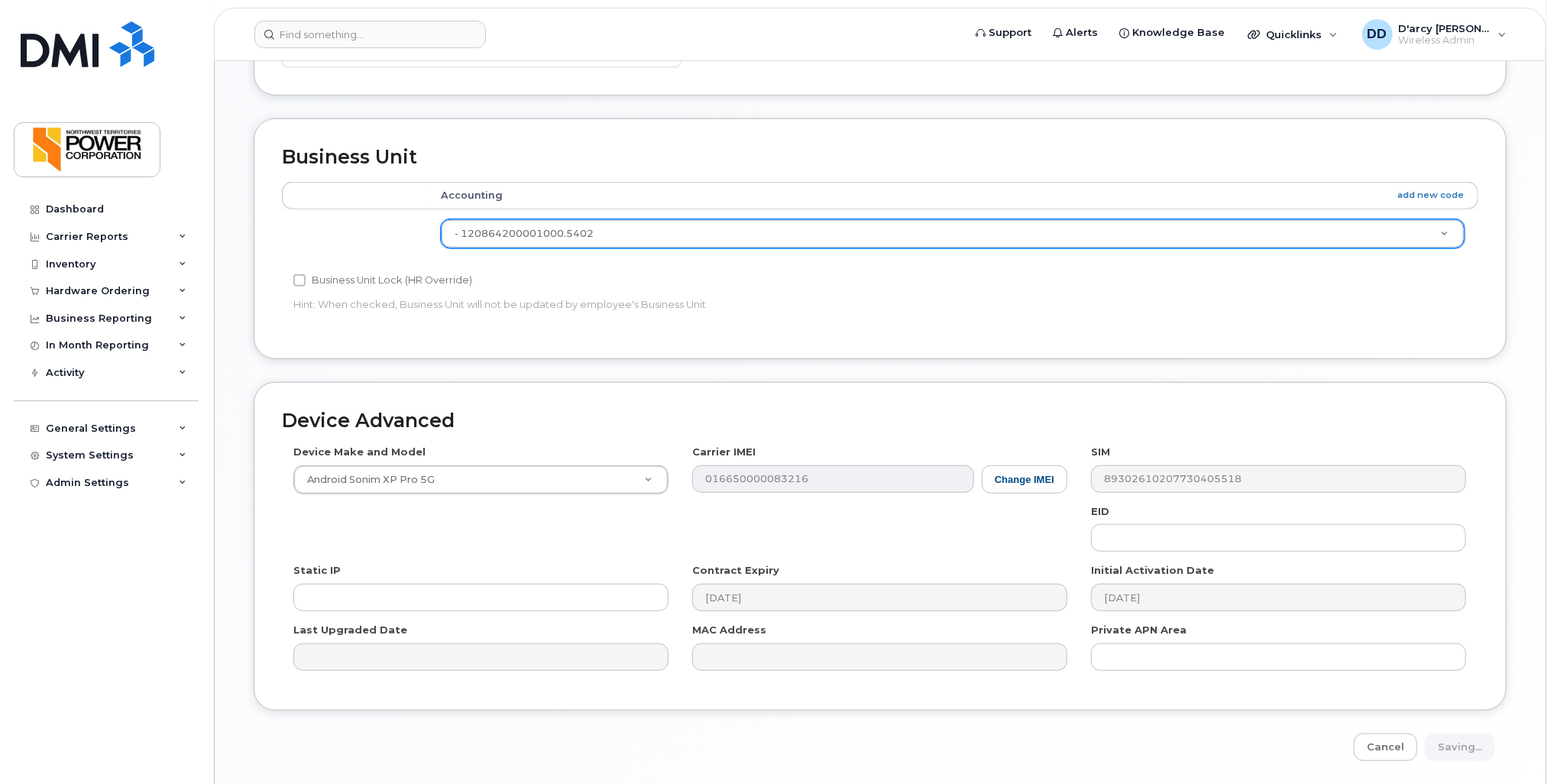
scroll to position [634, 0]
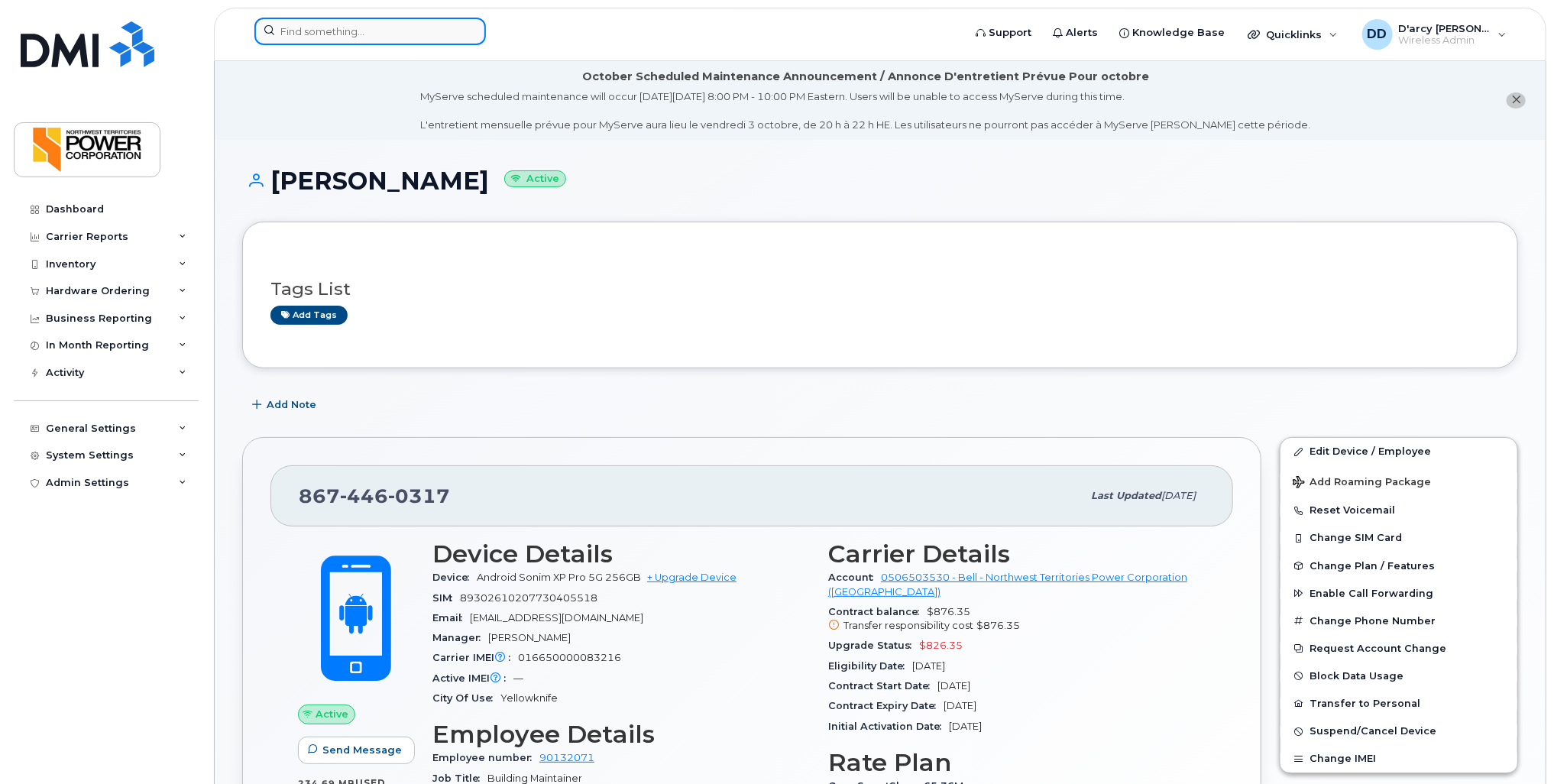
click at [377, 38] on input at bounding box center [370, 31] width 231 height 28
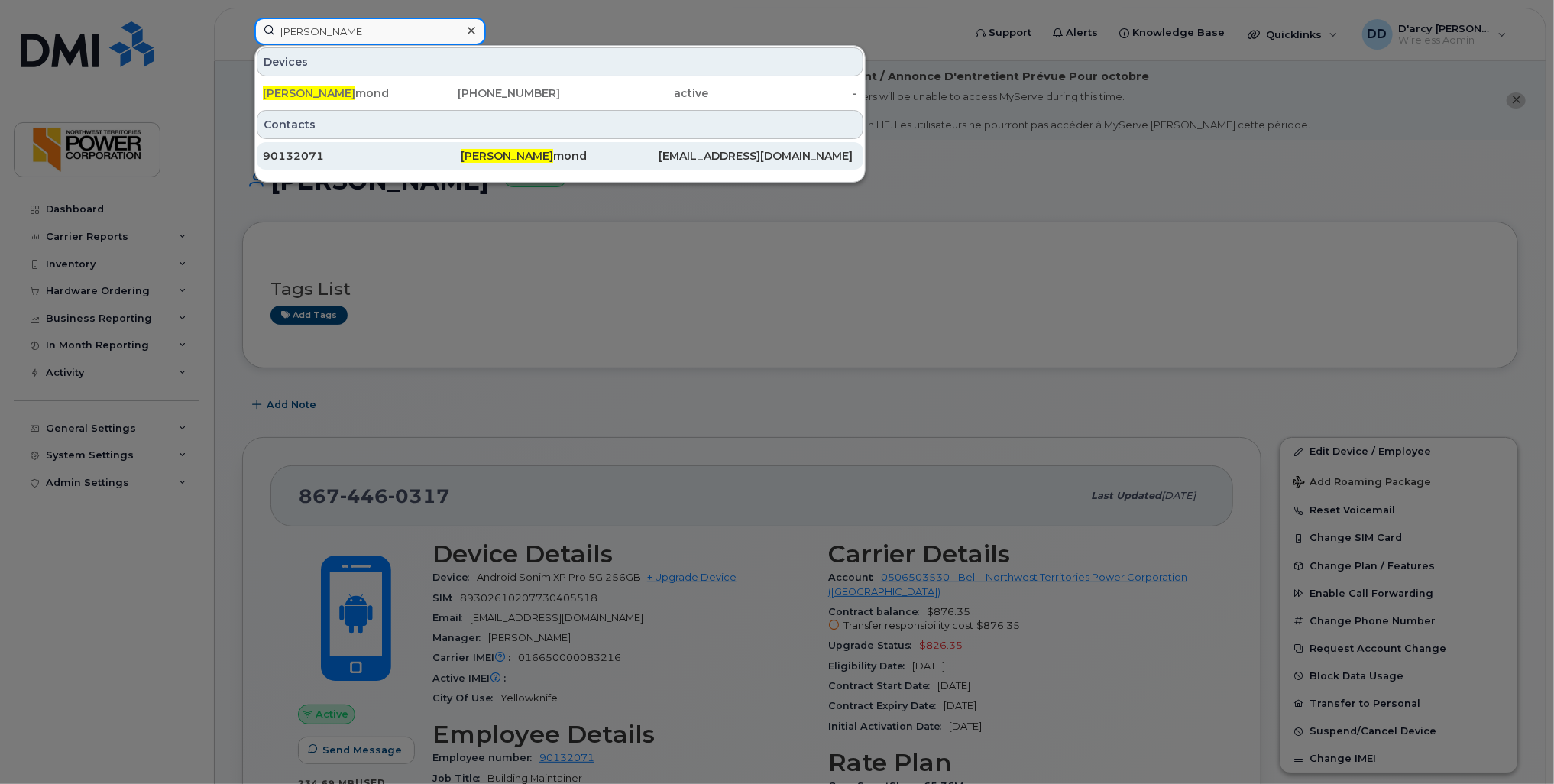
type input "Patrick Os"
click at [495, 154] on span "Patrick Os" at bounding box center [506, 156] width 93 height 13
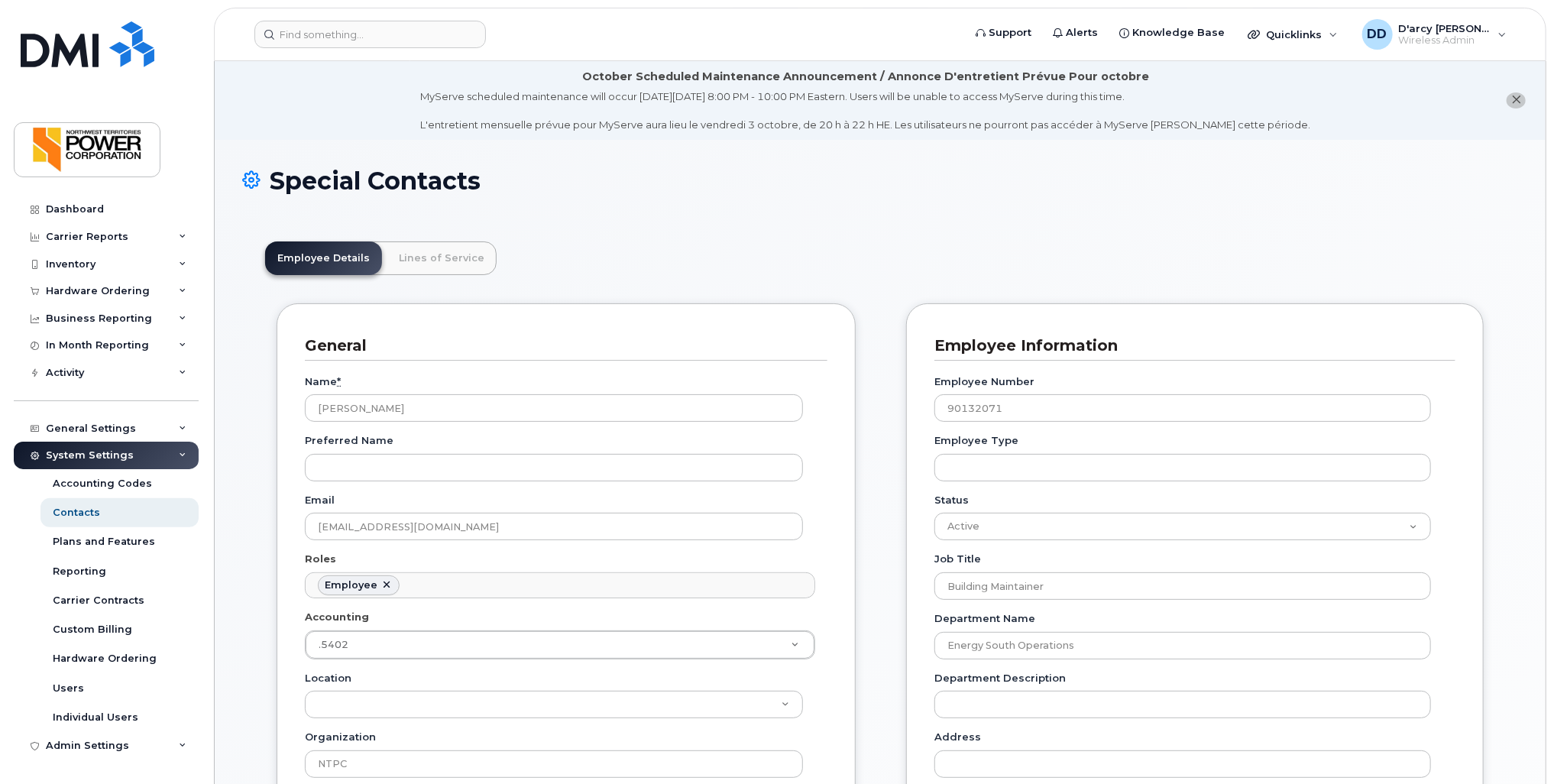
scroll to position [46, 0]
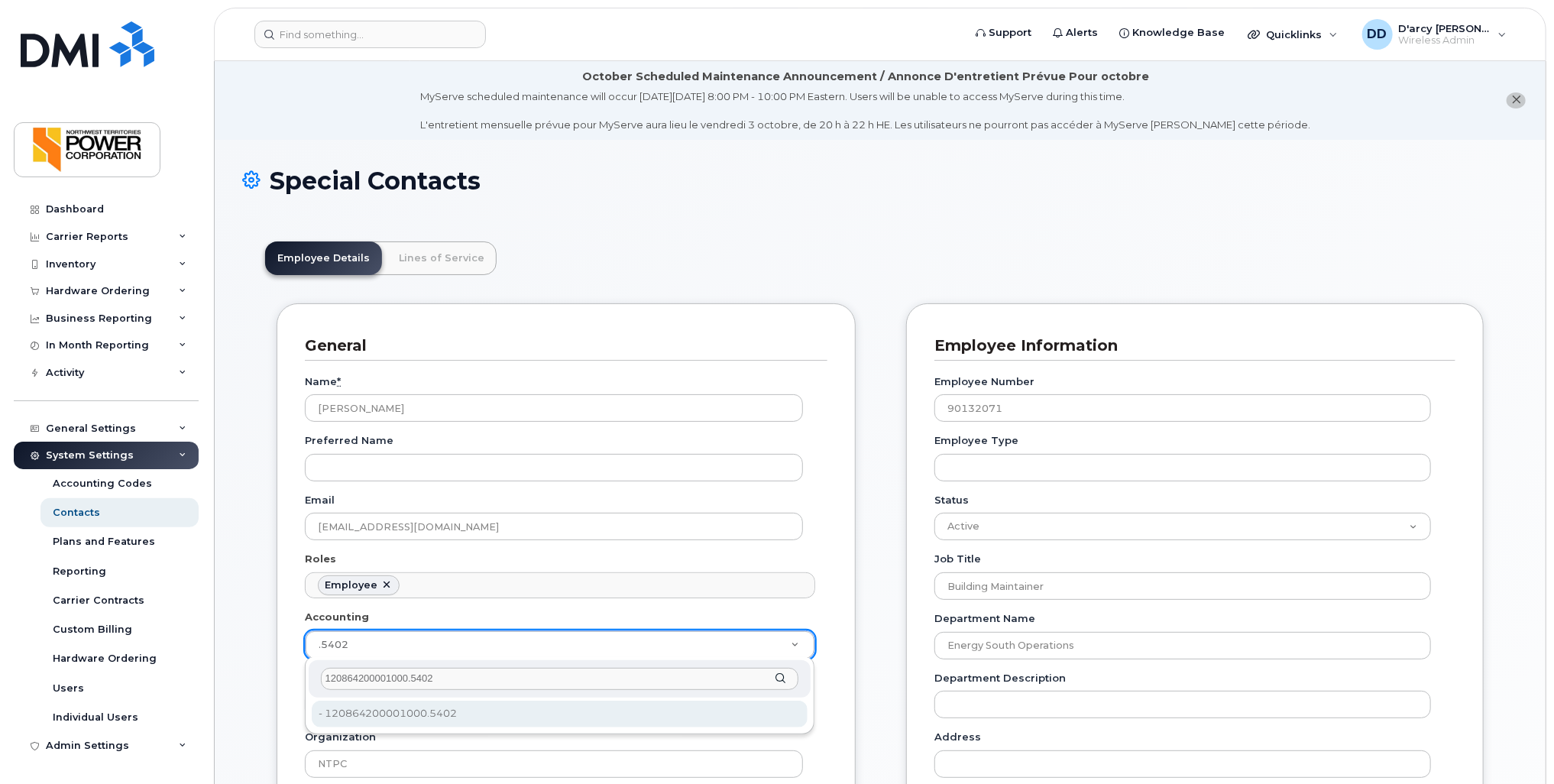
type input "120864200001000.5402"
type input "5709071"
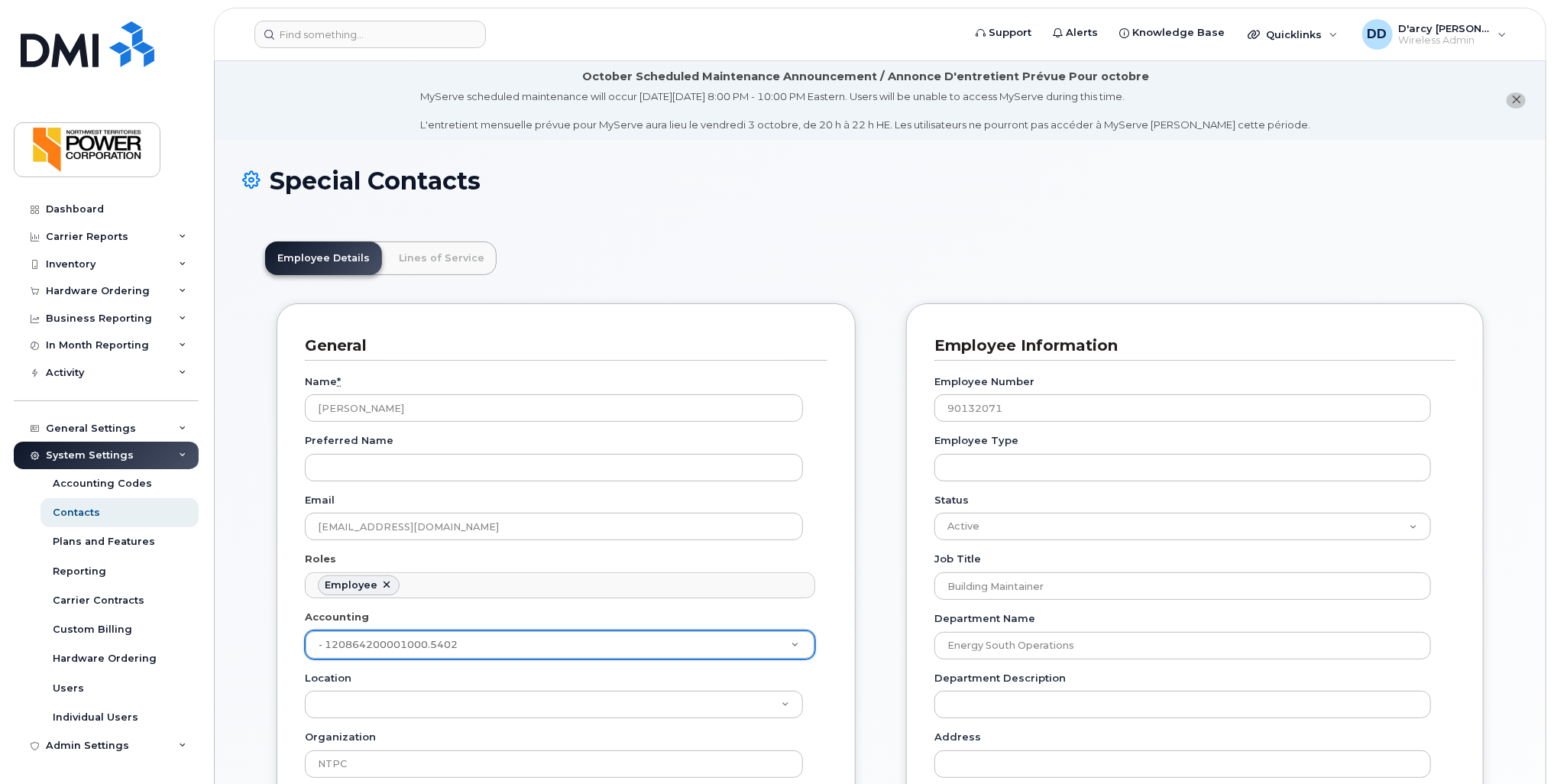
click at [833, 619] on div "General Name * Patrick Osmond Preferred Name Email posmond@ntpc.com Roles Emplo…" at bounding box center [566, 661] width 579 height 715
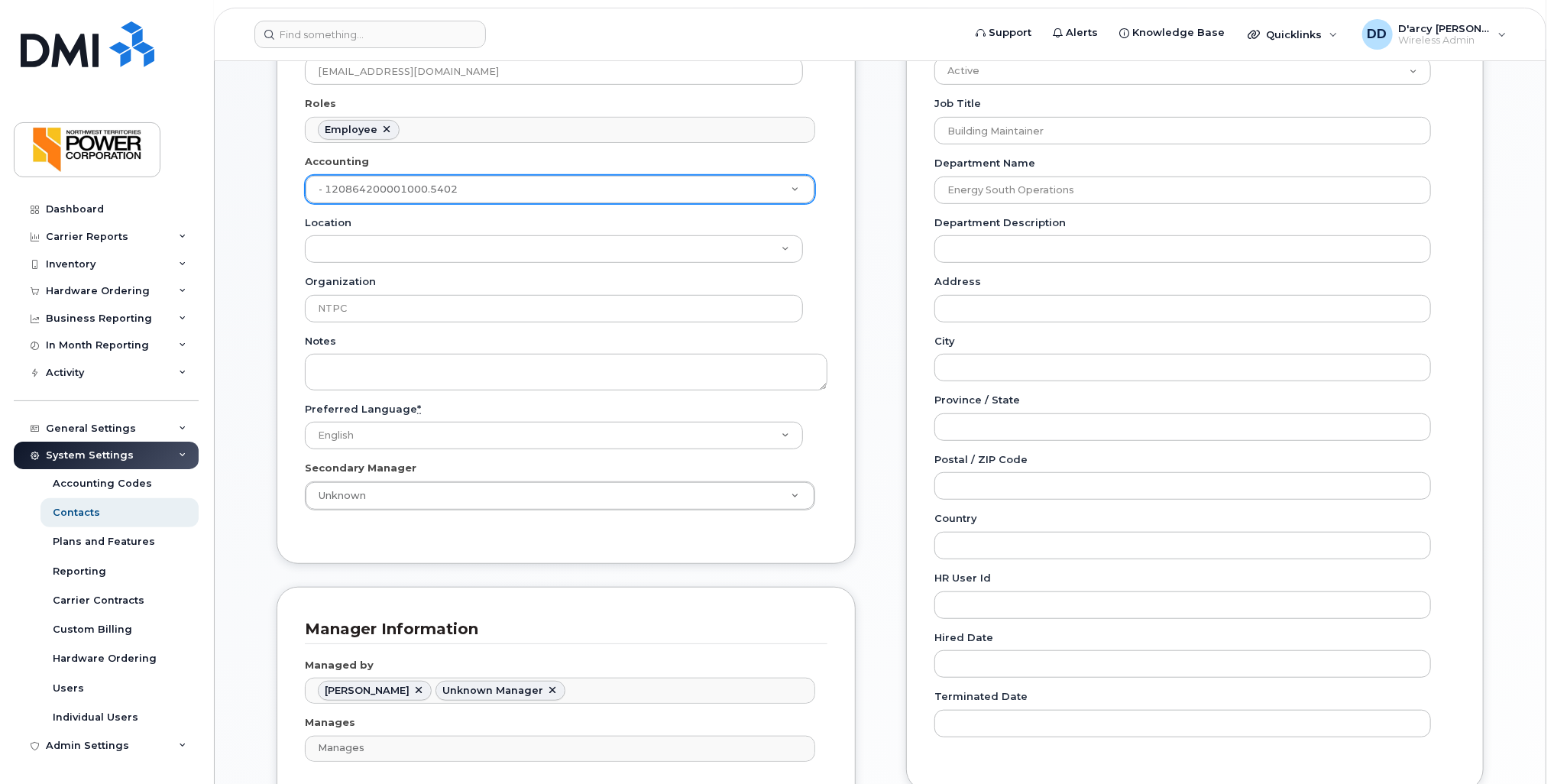
scroll to position [458, 0]
click at [546, 686] on link at bounding box center [552, 688] width 12 height 12
type input "1852656"
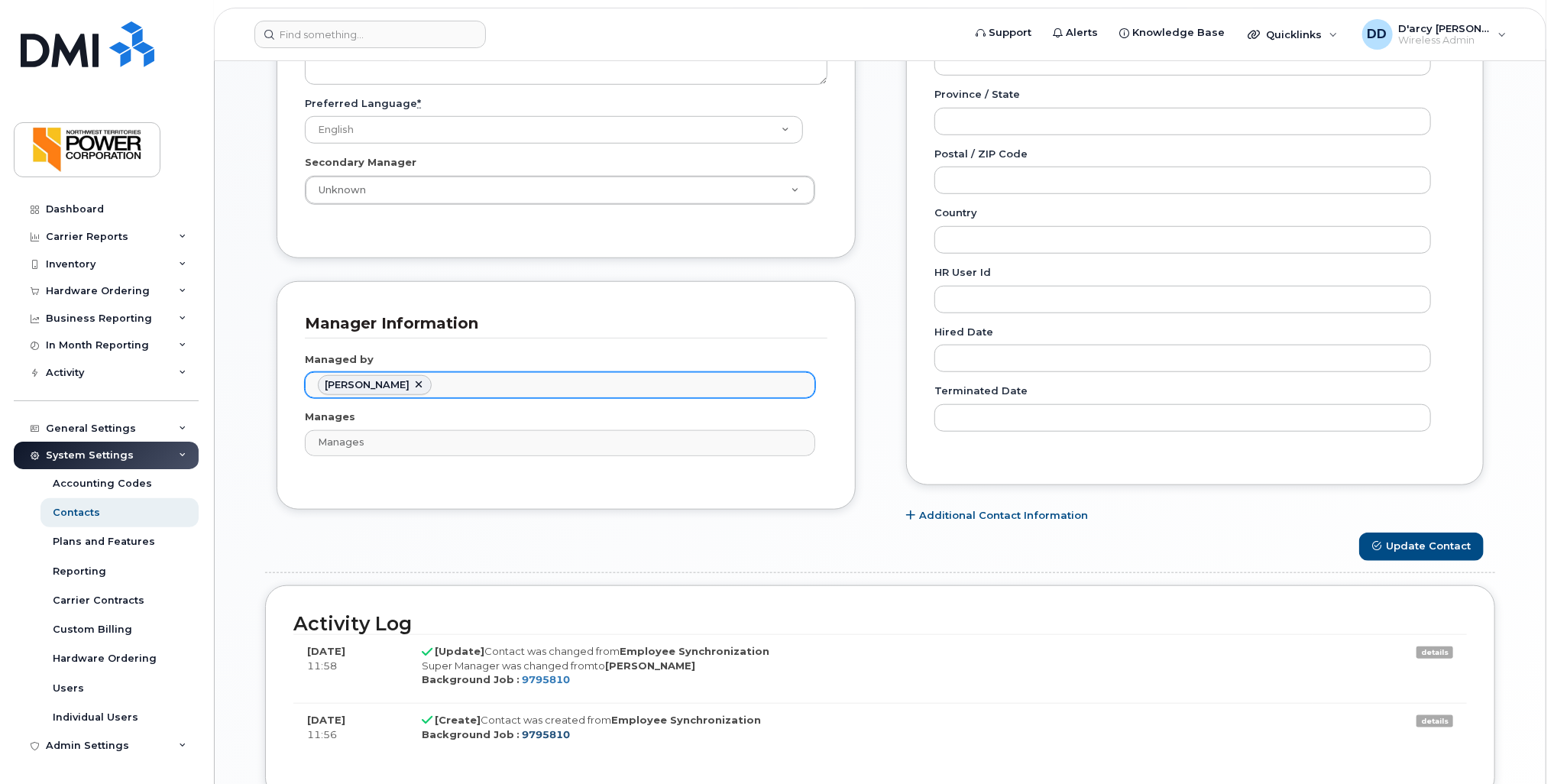
scroll to position [840, 0]
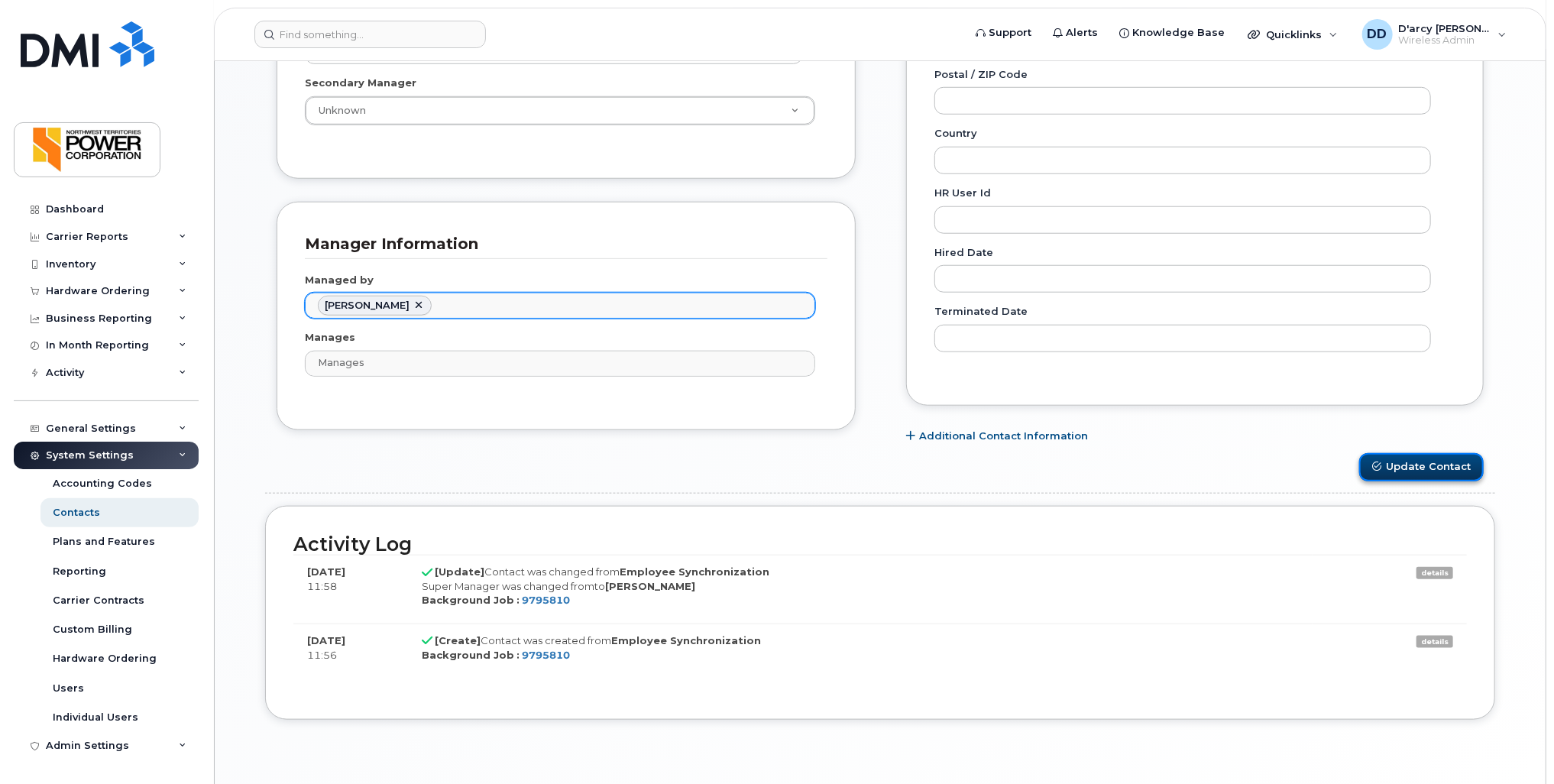
click at [1430, 465] on button "Update Contact" at bounding box center [1421, 467] width 124 height 29
